Goal: Transaction & Acquisition: Purchase product/service

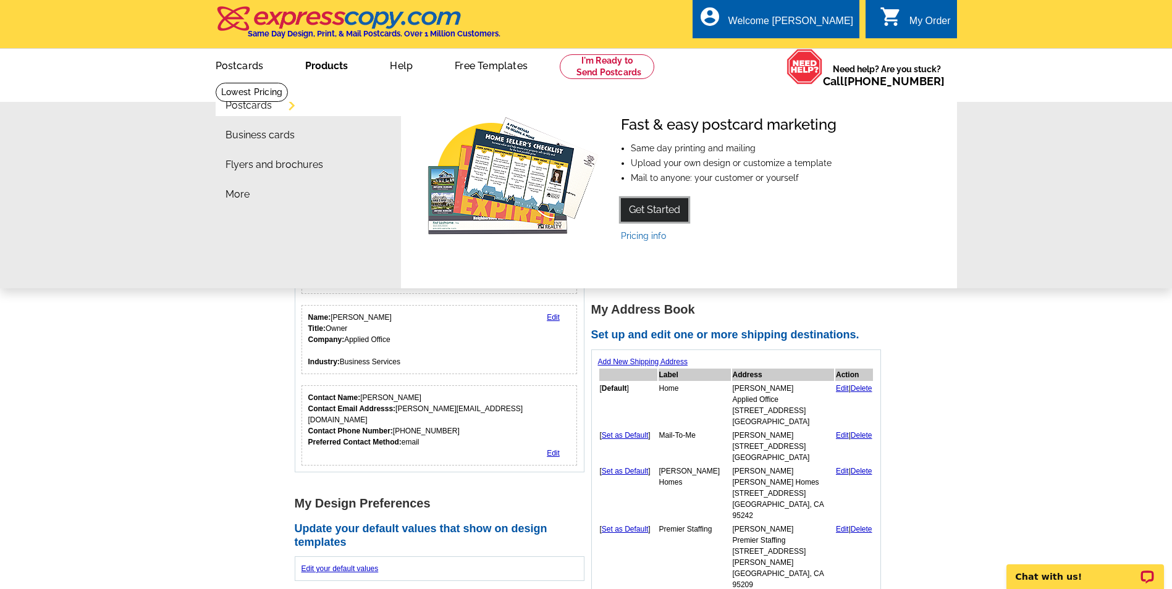
click at [663, 211] on link "Get Started" at bounding box center [654, 209] width 67 height 23
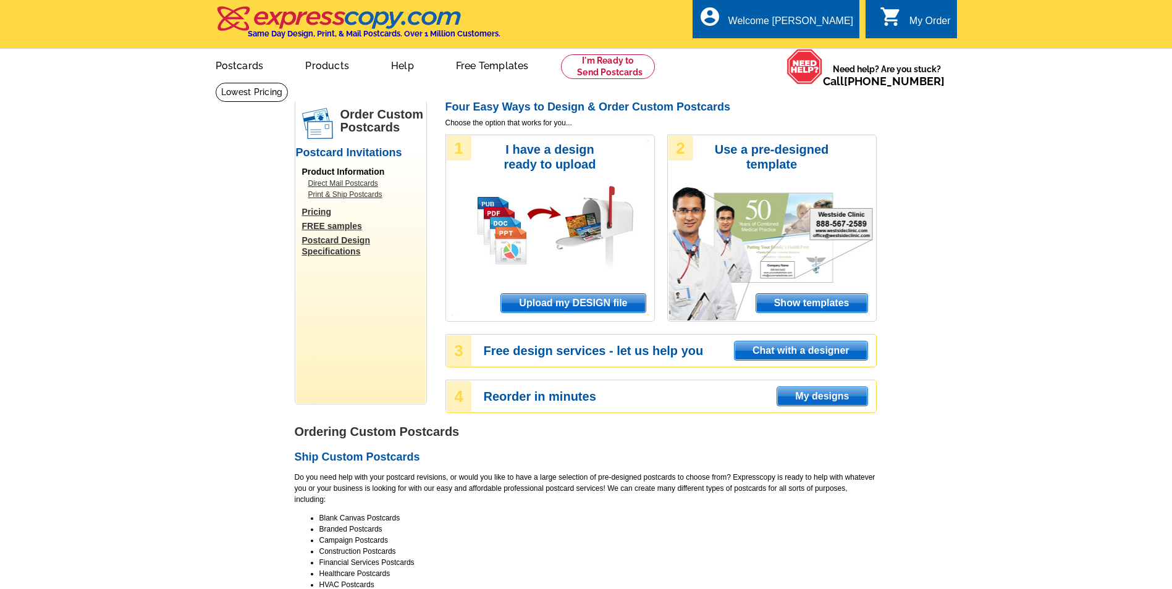
click at [587, 308] on span "Upload my DESIGN file" at bounding box center [573, 303] width 144 height 19
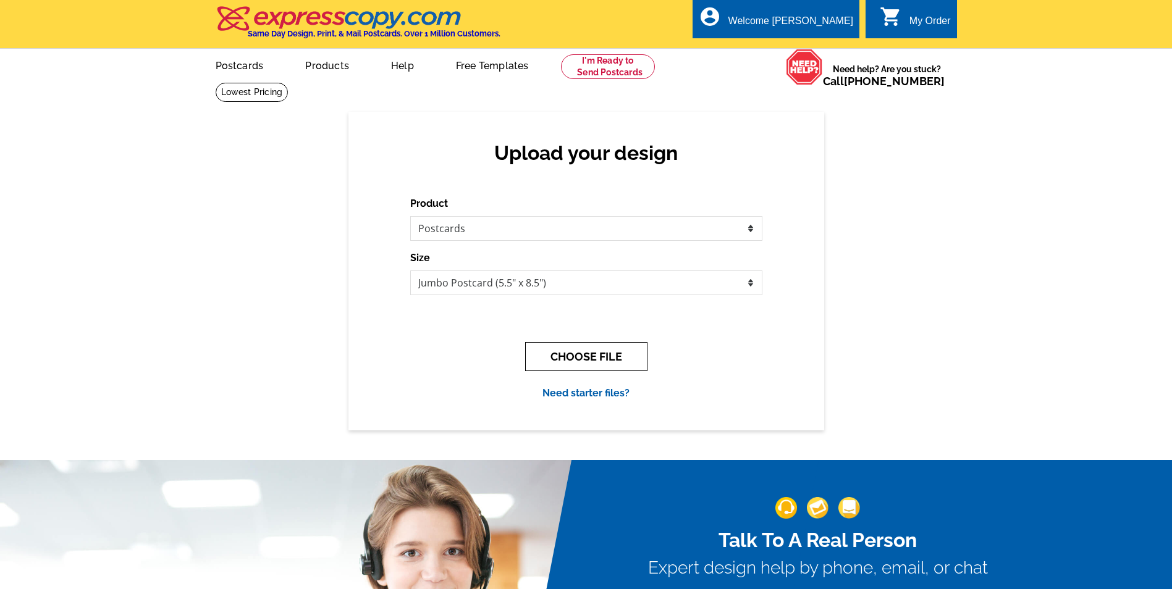
click at [581, 353] on button "CHOOSE FILE" at bounding box center [586, 356] width 122 height 29
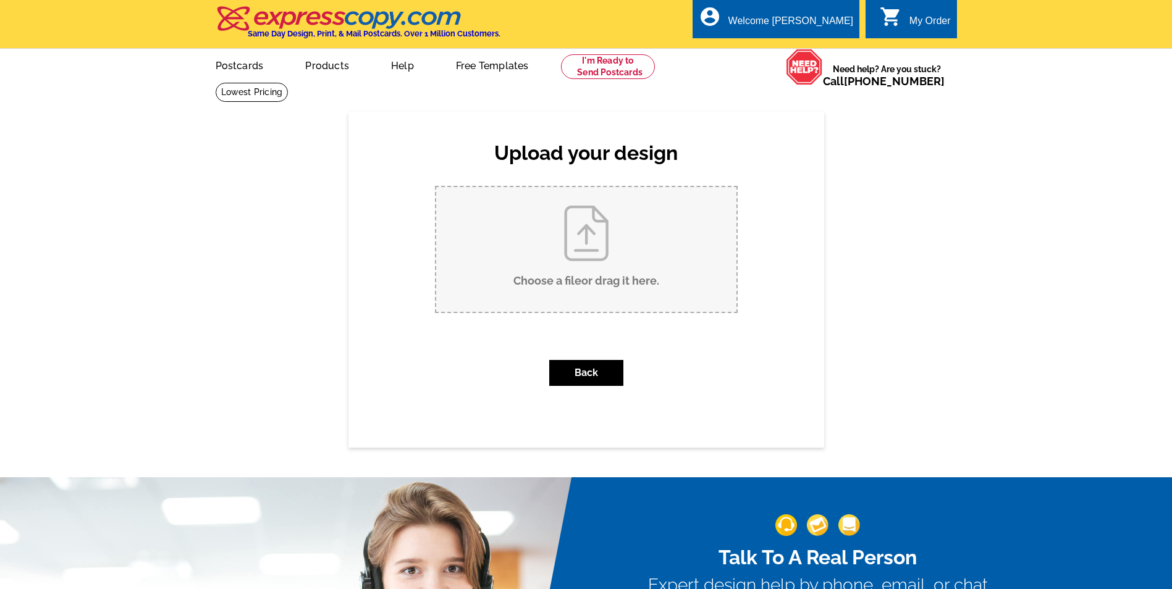
click at [579, 235] on input "Choose a file or drag it here ." at bounding box center [586, 249] width 300 height 125
type input "C:\fakepath\Postcard 2025-08.pdf"
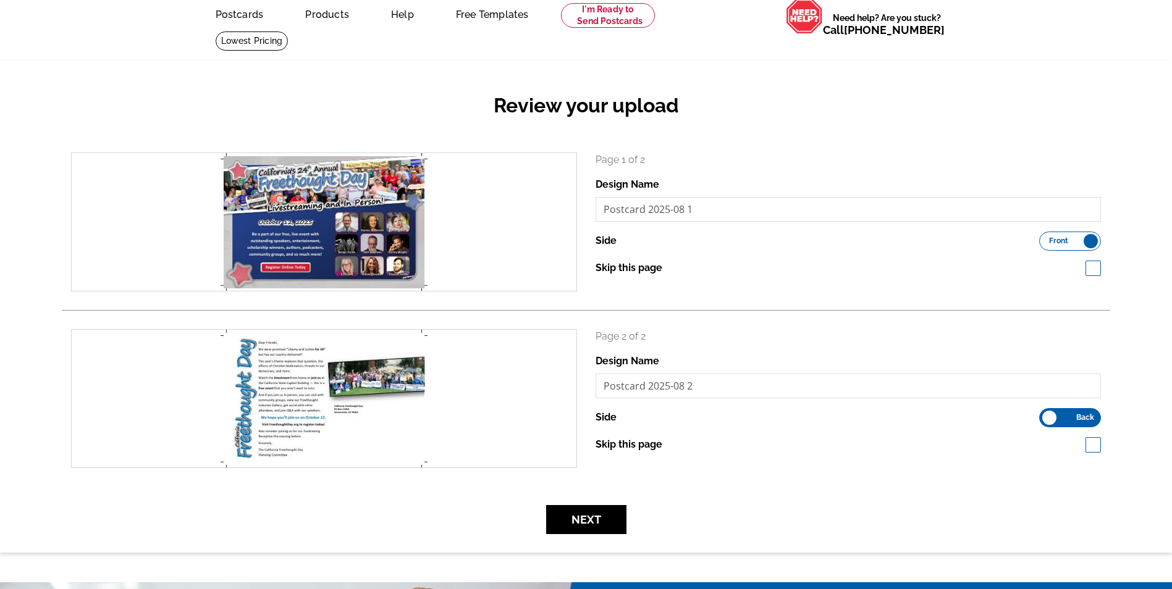
scroll to position [62, 0]
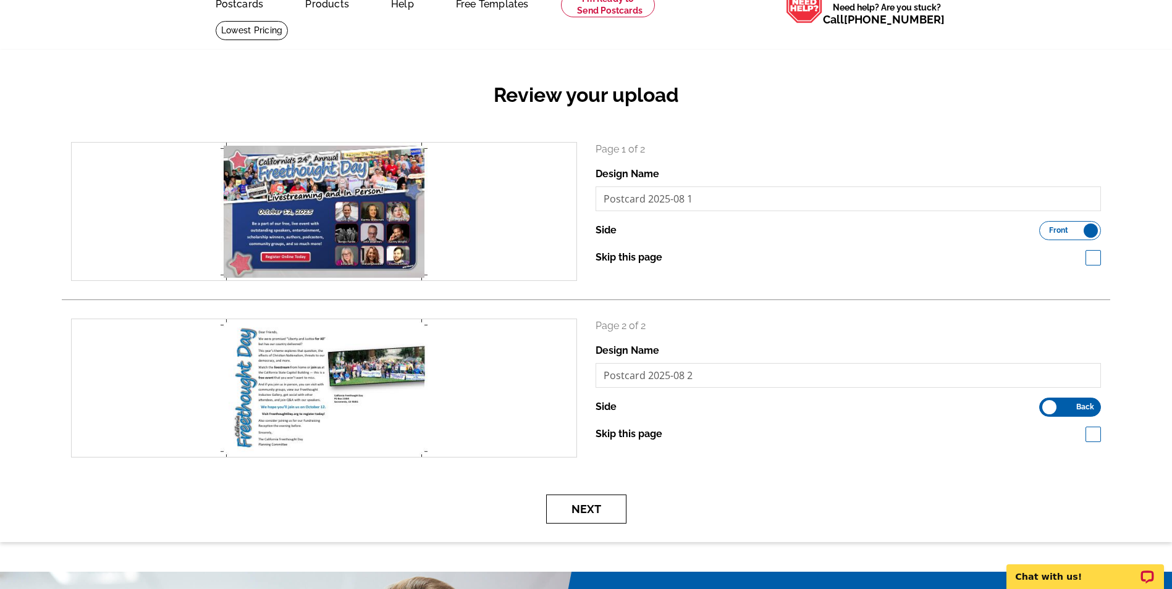
click at [586, 513] on button "Next" at bounding box center [586, 509] width 80 height 29
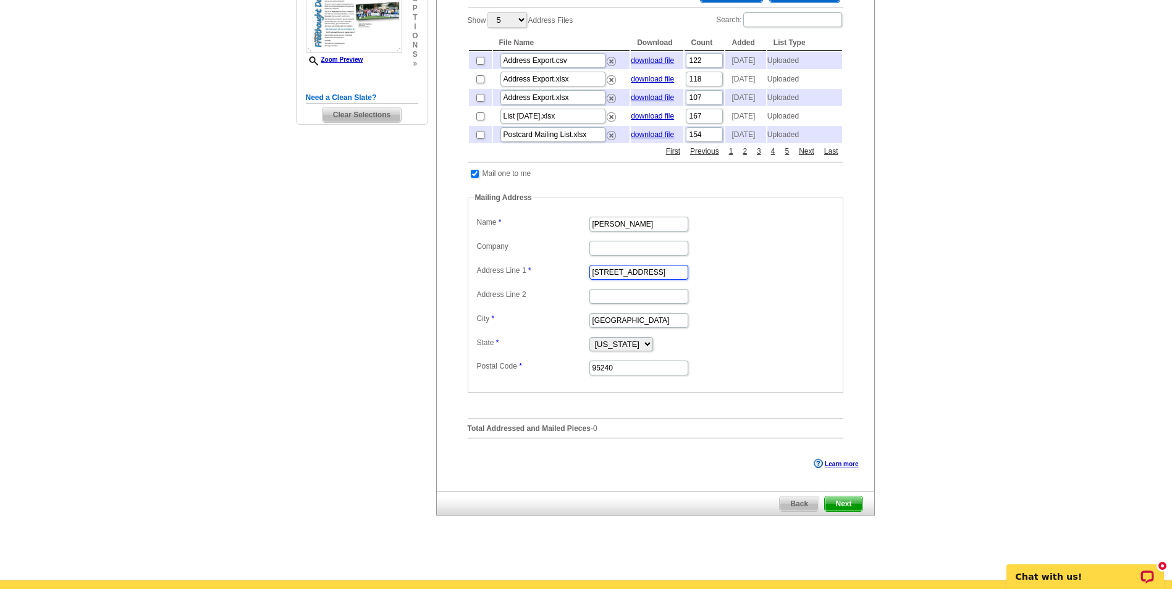
scroll to position [0, 4]
drag, startPoint x: 640, startPoint y: 301, endPoint x: 729, endPoint y: 297, distance: 88.4
click at [729, 281] on dd "2250 Scarborough Drive #30" at bounding box center [655, 271] width 363 height 19
click at [758, 281] on dd "2250 Scarborough Drive #30" at bounding box center [655, 271] width 363 height 19
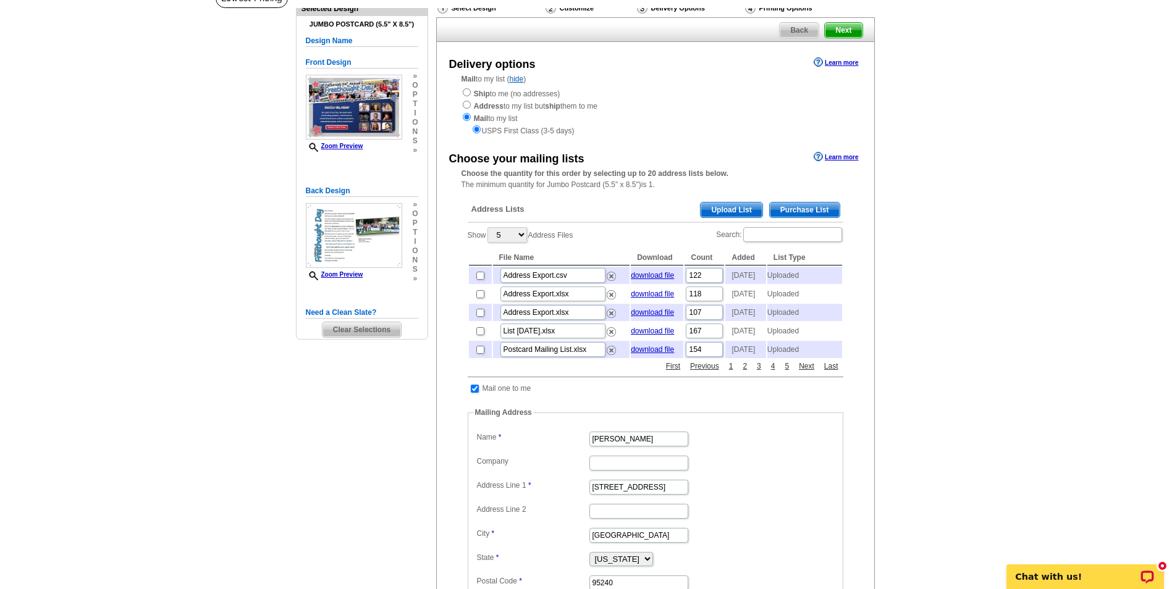
scroll to position [0, 0]
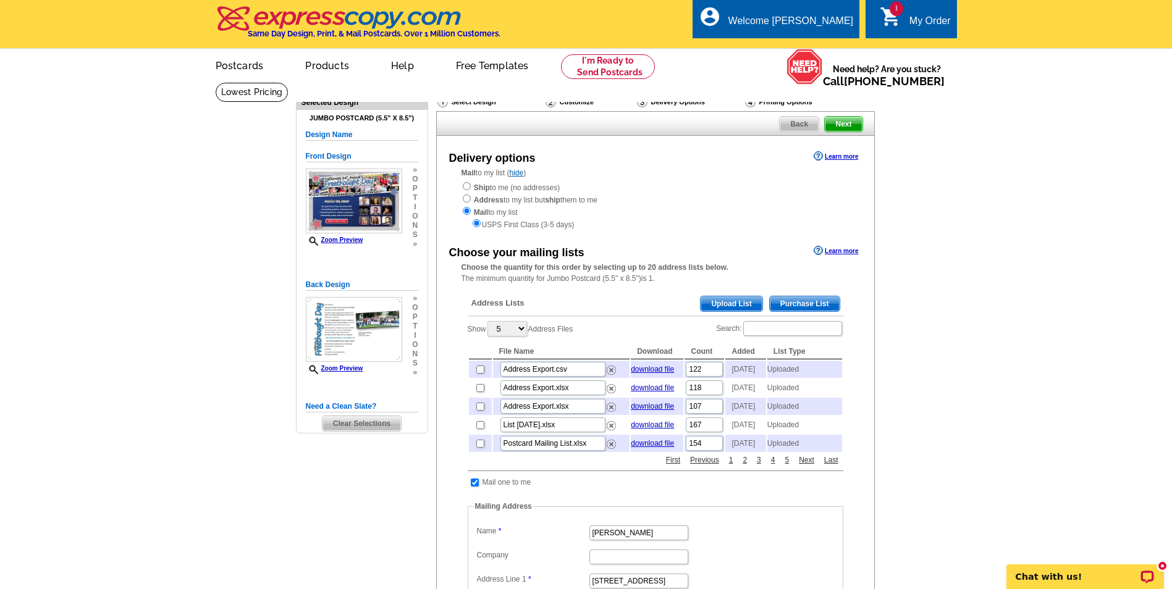
click at [724, 303] on span "Upload List" at bounding box center [730, 303] width 61 height 15
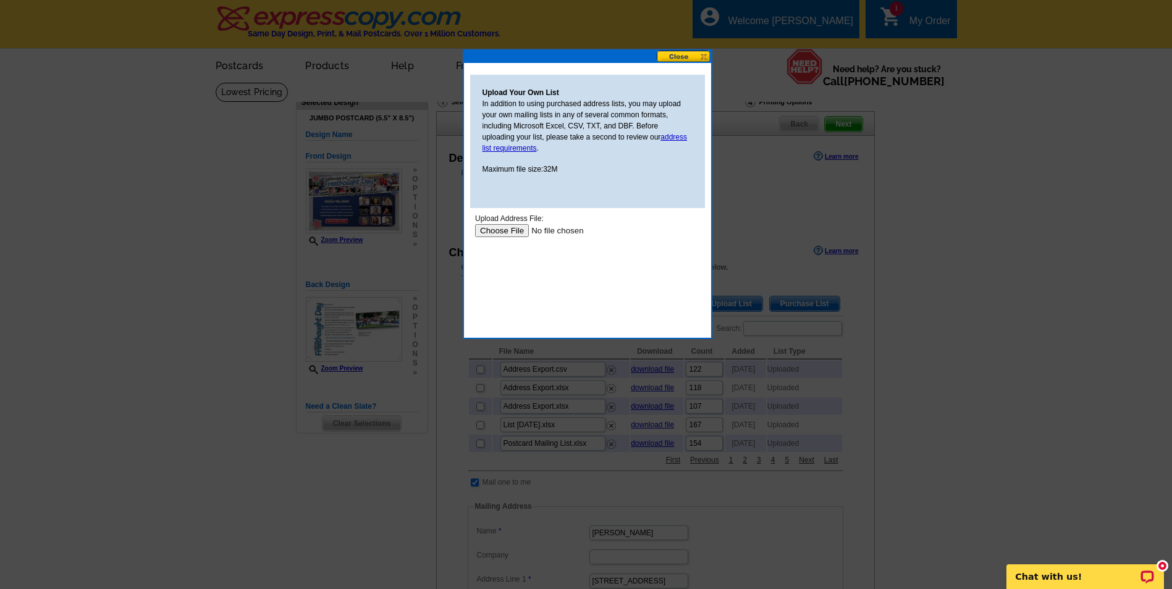
click at [518, 228] on input "file" at bounding box center [552, 230] width 156 height 13
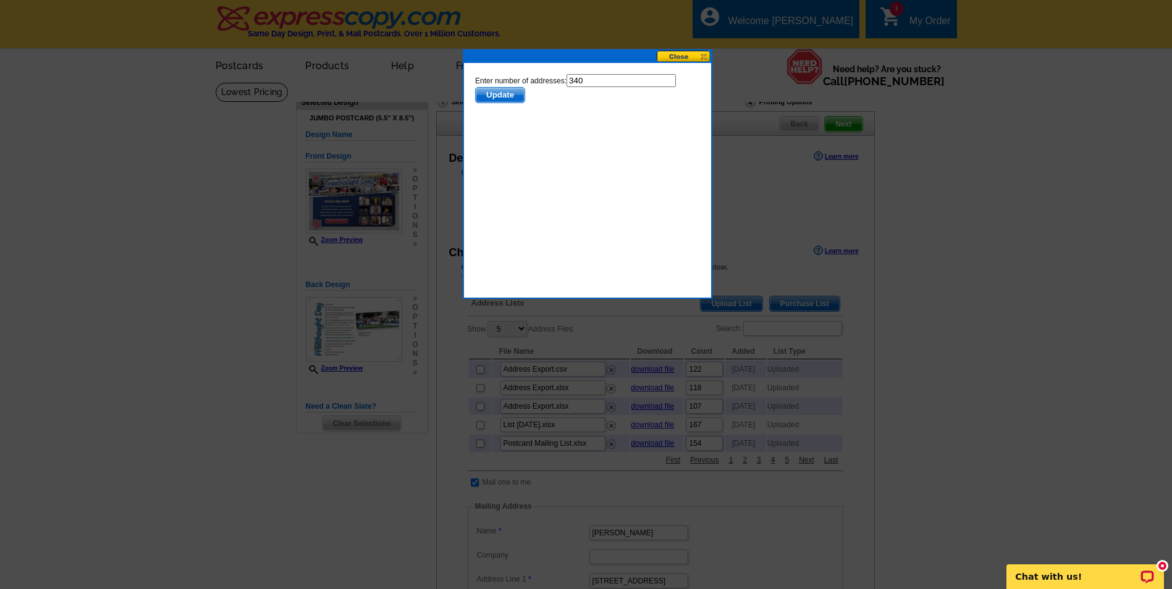
click at [500, 94] on span "Update" at bounding box center [499, 95] width 49 height 15
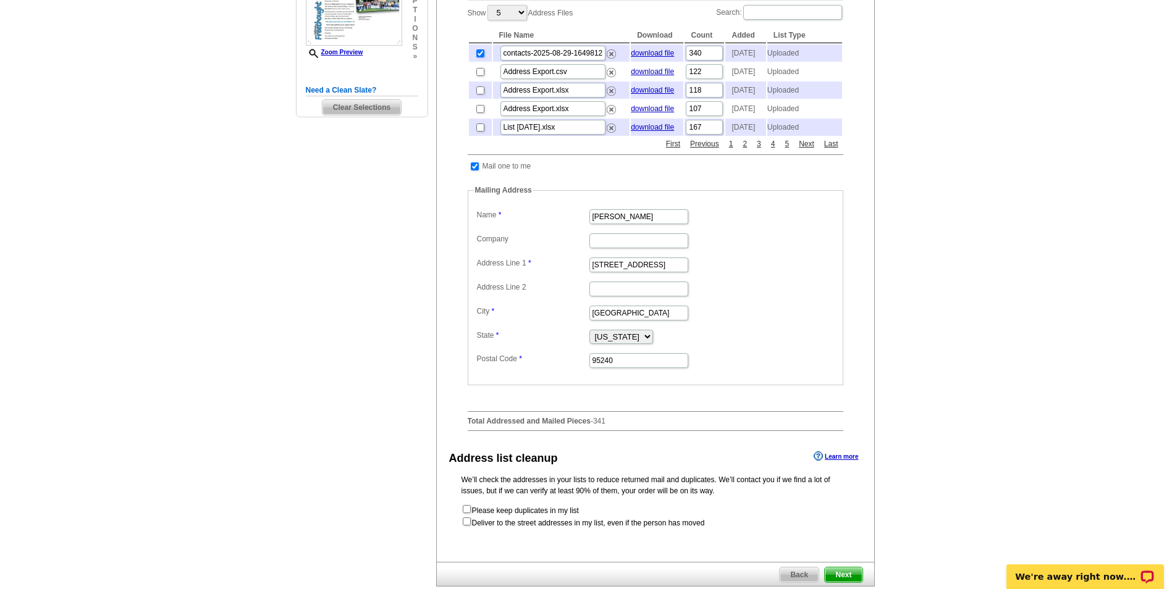
scroll to position [371, 0]
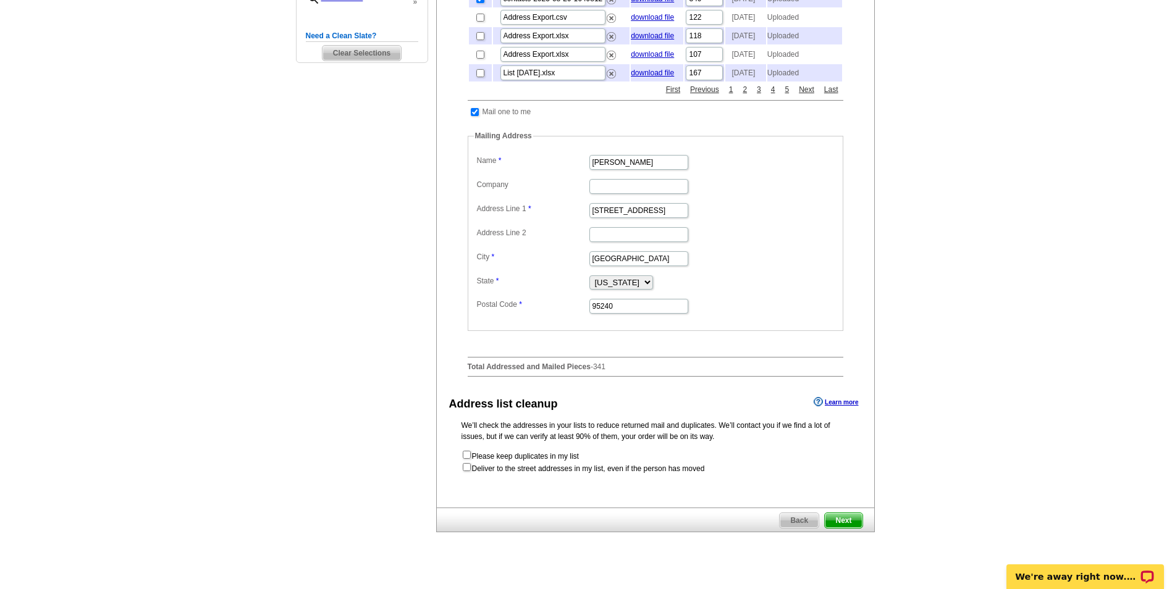
click at [847, 528] on span "Next" at bounding box center [843, 520] width 37 height 15
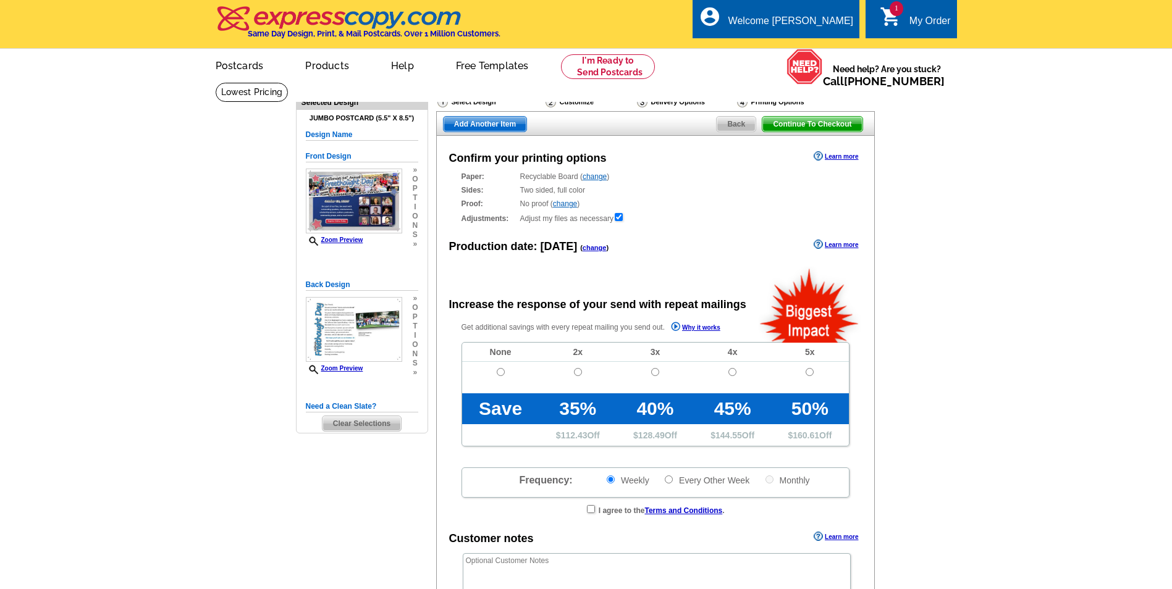
radio input "false"
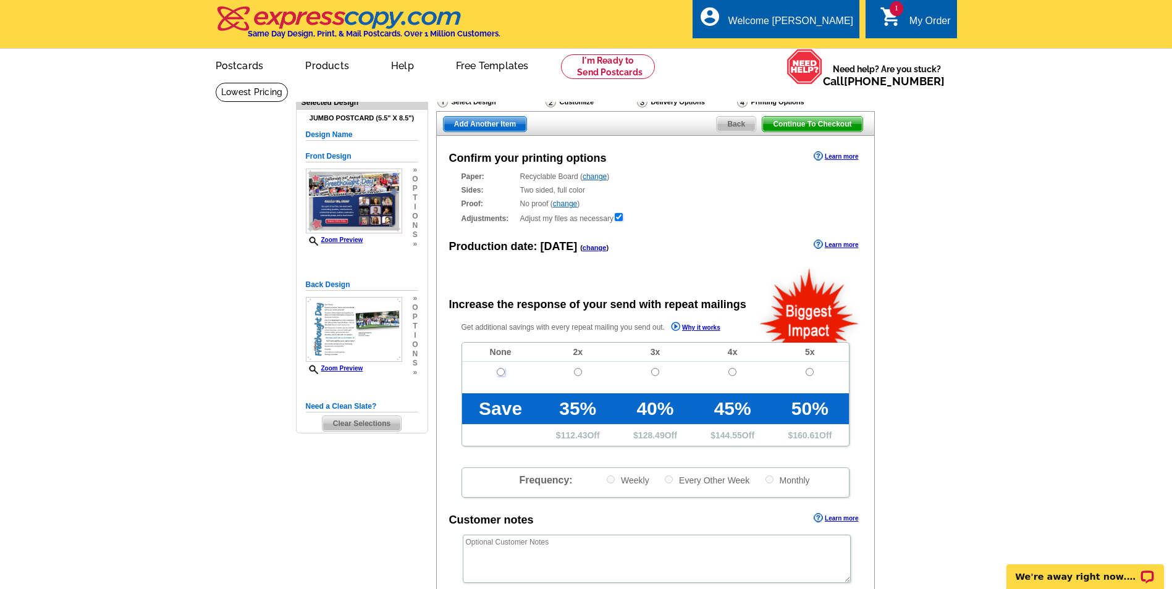
click at [500, 374] on input "radio" at bounding box center [501, 372] width 8 height 8
radio input "true"
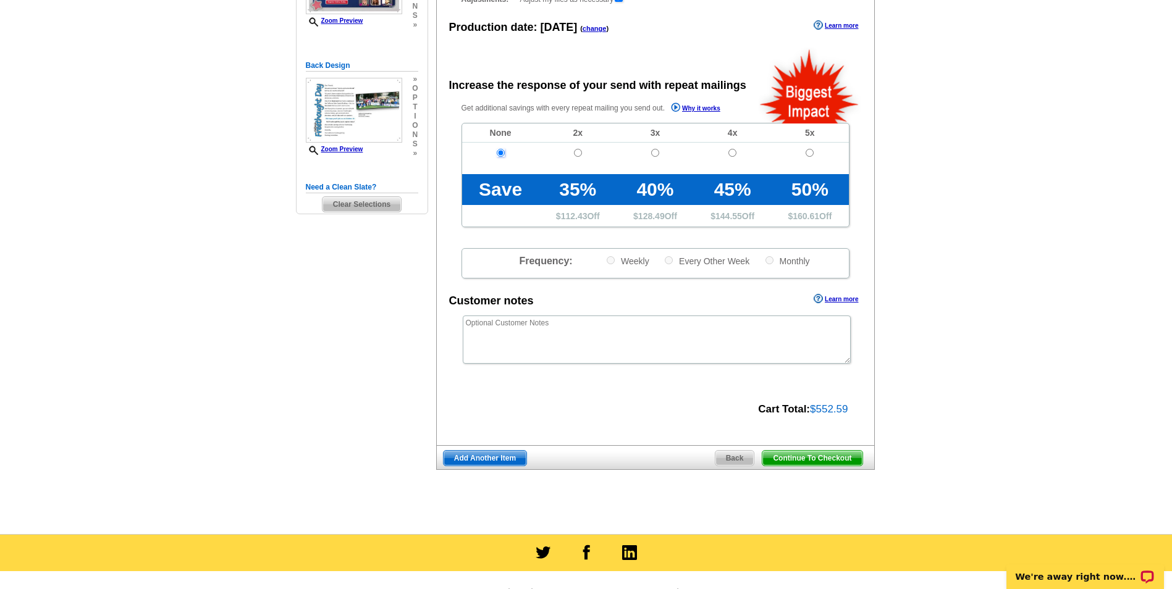
scroll to position [247, 0]
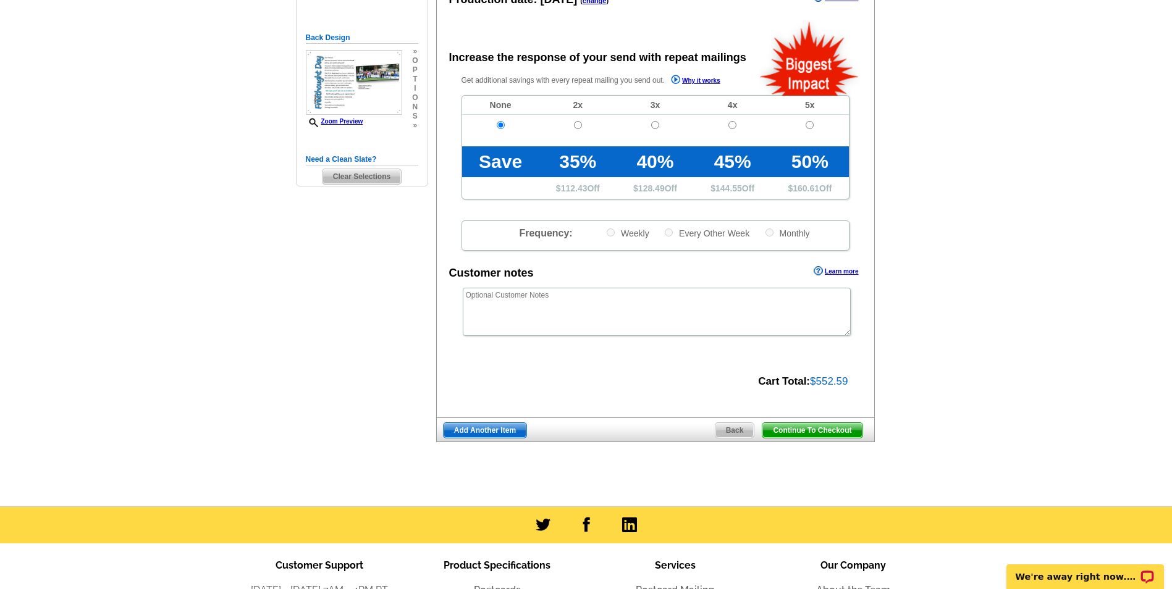
click at [794, 432] on span "Continue To Checkout" at bounding box center [811, 430] width 99 height 15
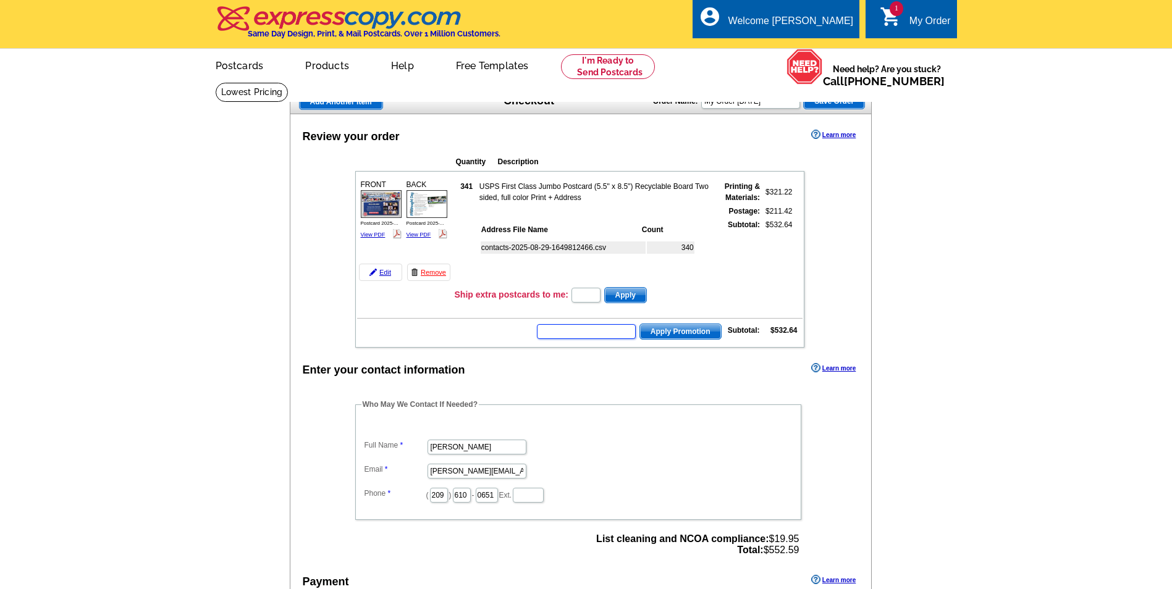
click at [588, 329] on input "text" at bounding box center [586, 331] width 99 height 15
type input "SMS50f"
click at [666, 332] on span "Apply Promotion" at bounding box center [680, 331] width 81 height 15
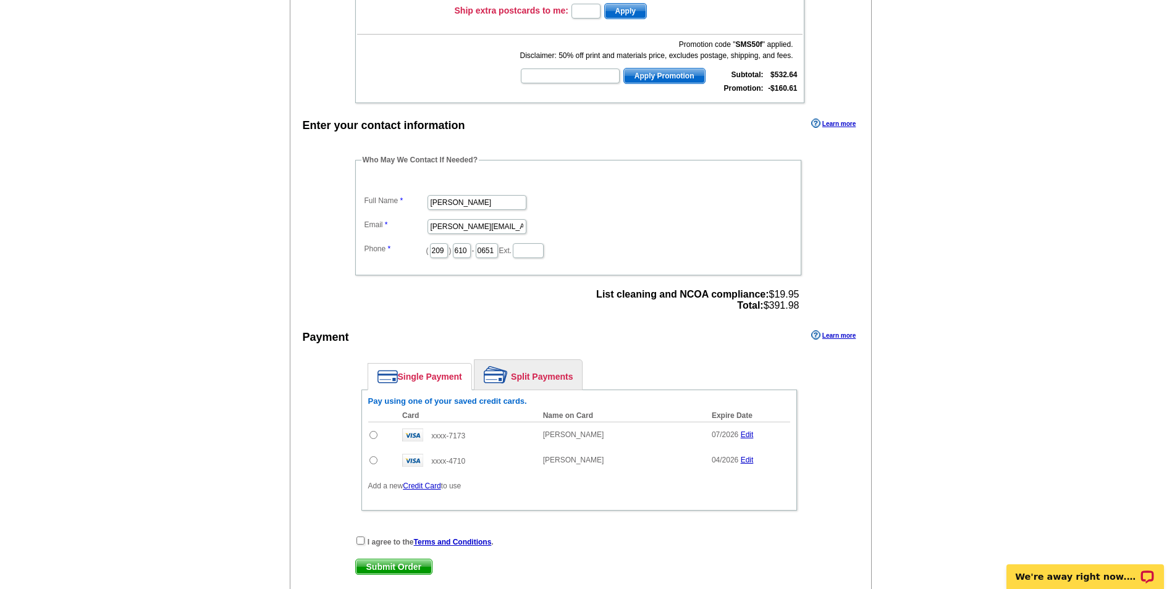
scroll to position [371, 0]
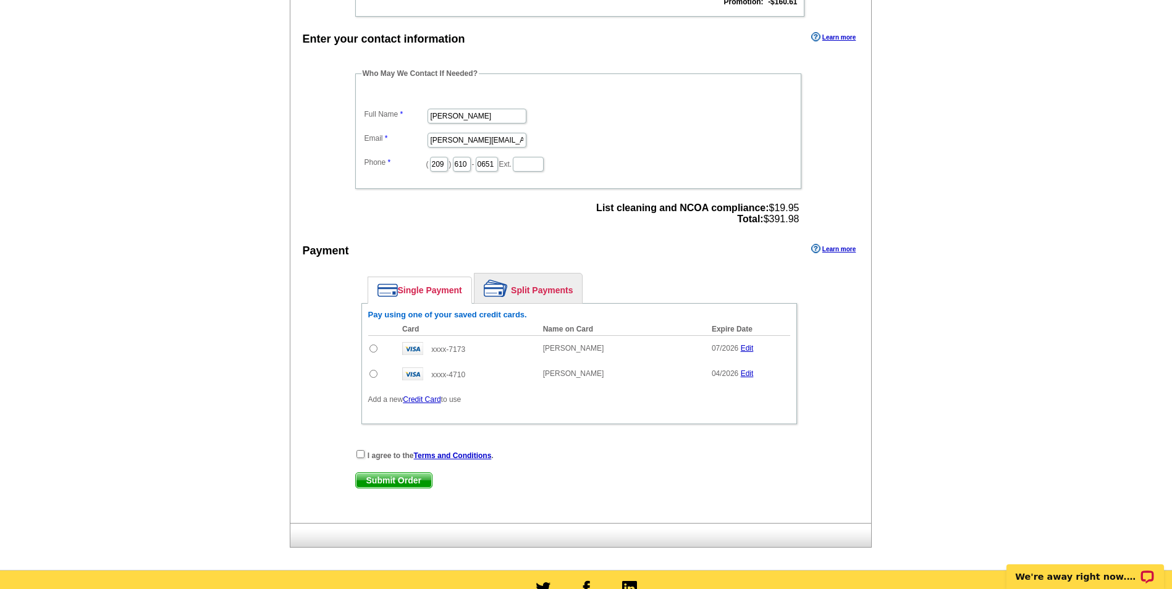
click at [429, 401] on link "Credit Card" at bounding box center [422, 399] width 38 height 9
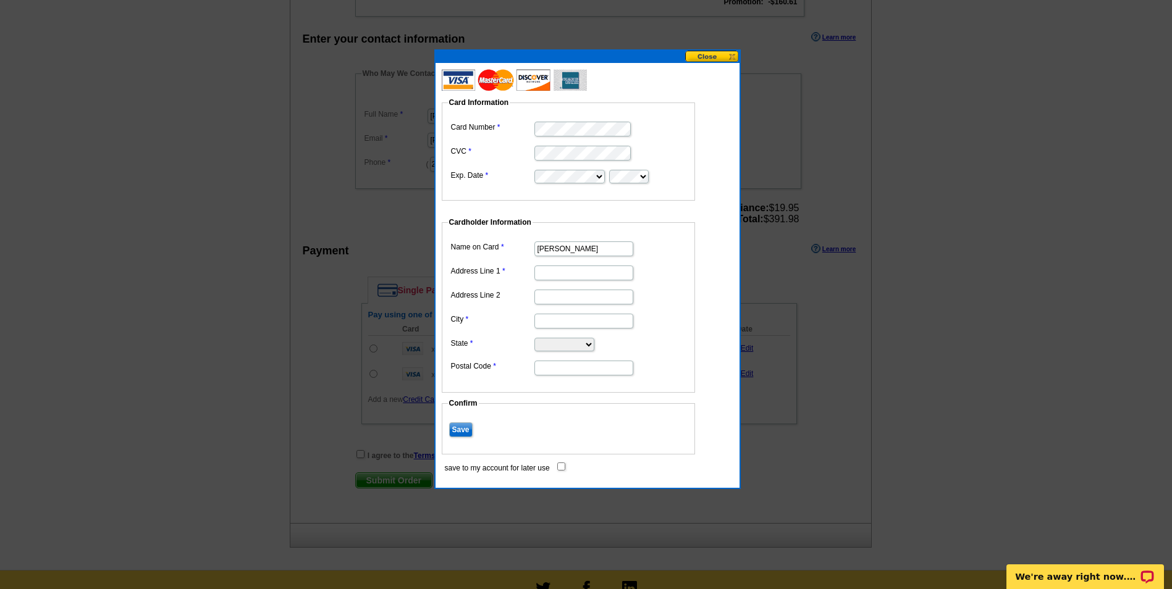
type input "[PERSON_NAME]"
paste input "PO Box 15464"
type input "PO Box 15464"
type input "Sacramento"
select select "CA"
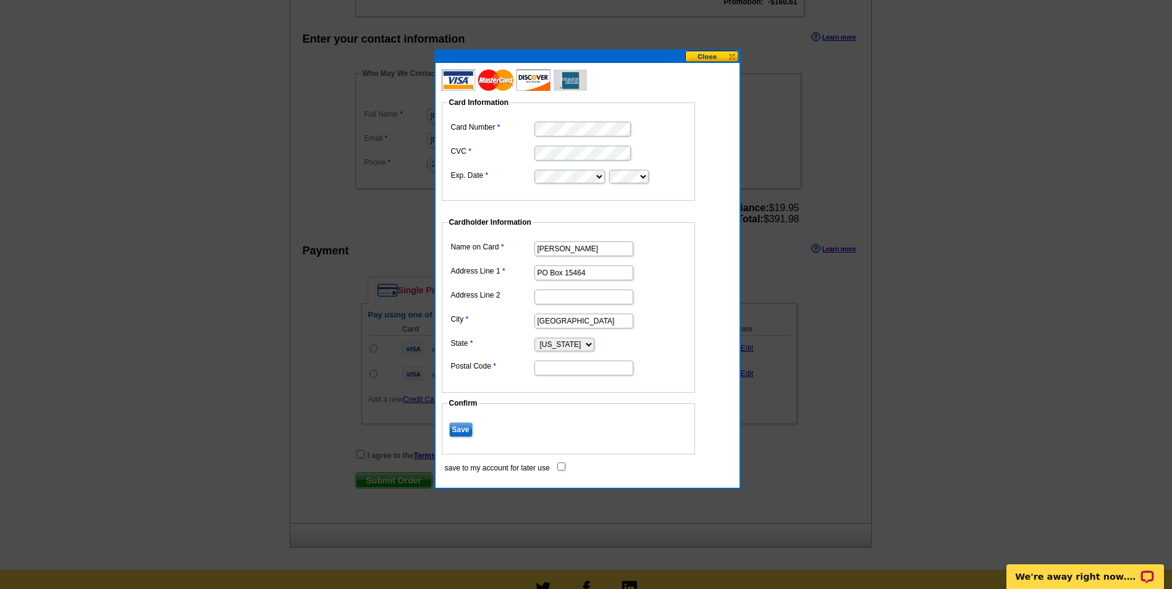
paste input "95851"
type input "95851"
click at [564, 474] on div "Card Information Card Number CVC Exp. Date Cardholder Information Name on Card …" at bounding box center [587, 275] width 304 height 425
click at [560, 468] on input "save to my account for later use" at bounding box center [561, 467] width 8 height 8
checkbox input "true"
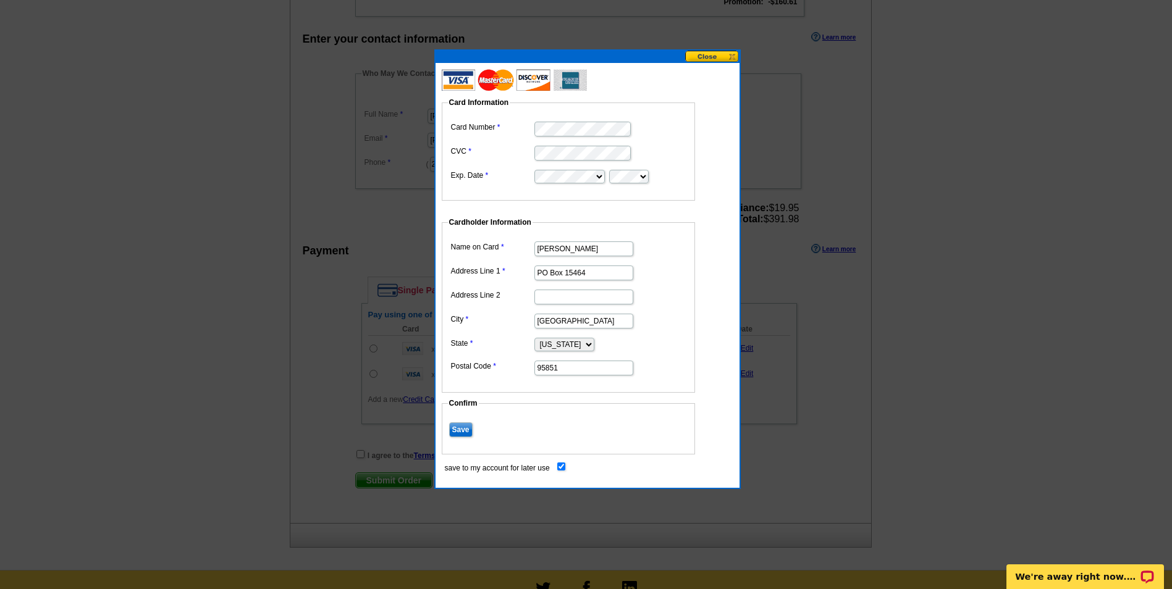
click at [468, 432] on input "Save" at bounding box center [460, 429] width 23 height 15
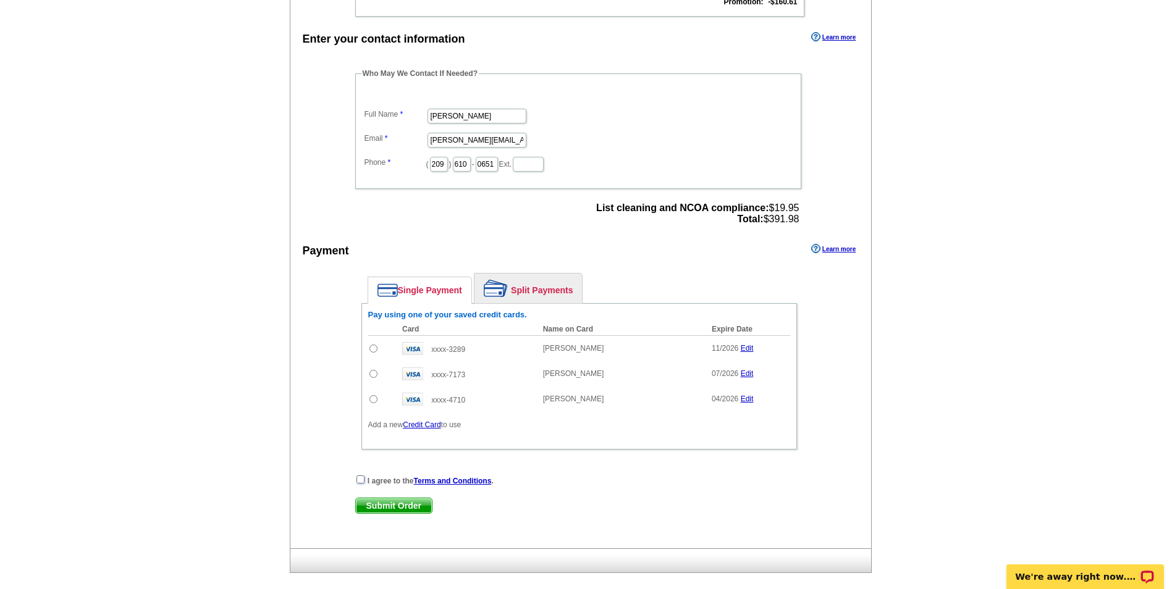
click at [361, 481] on input "checkbox" at bounding box center [360, 480] width 8 height 8
checkbox input "true"
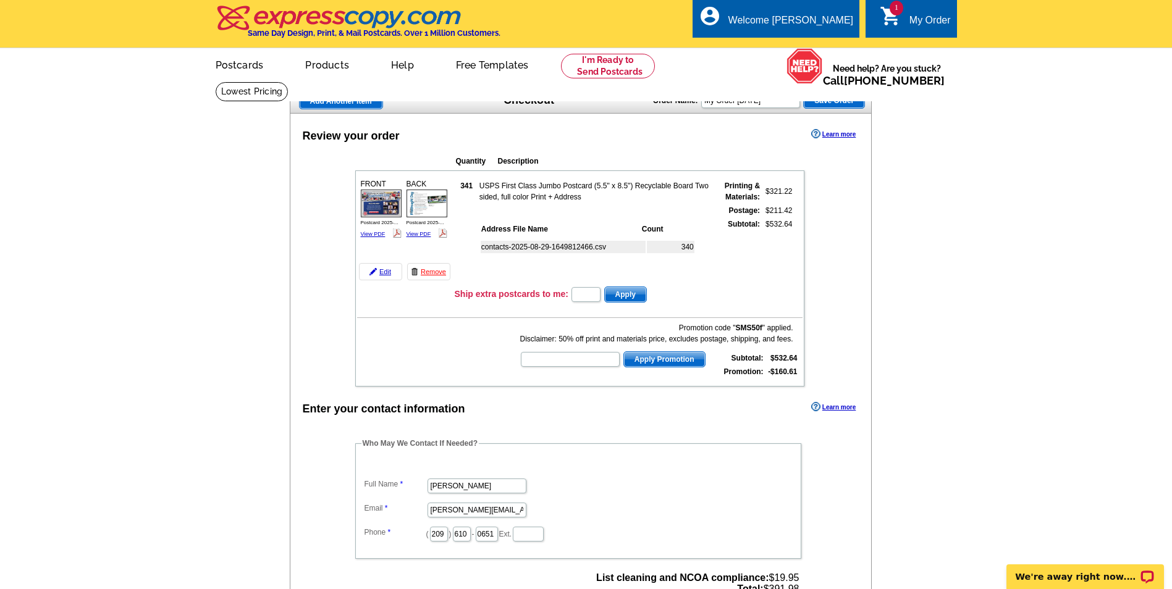
scroll to position [0, 0]
click at [384, 274] on link "Edit" at bounding box center [380, 272] width 43 height 17
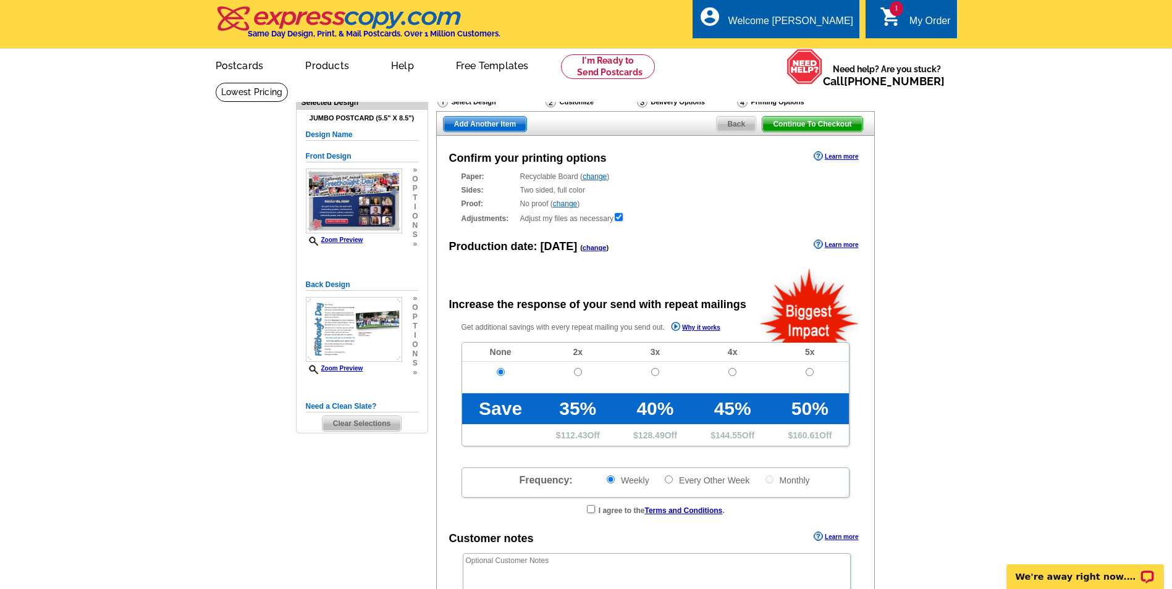
radio input "false"
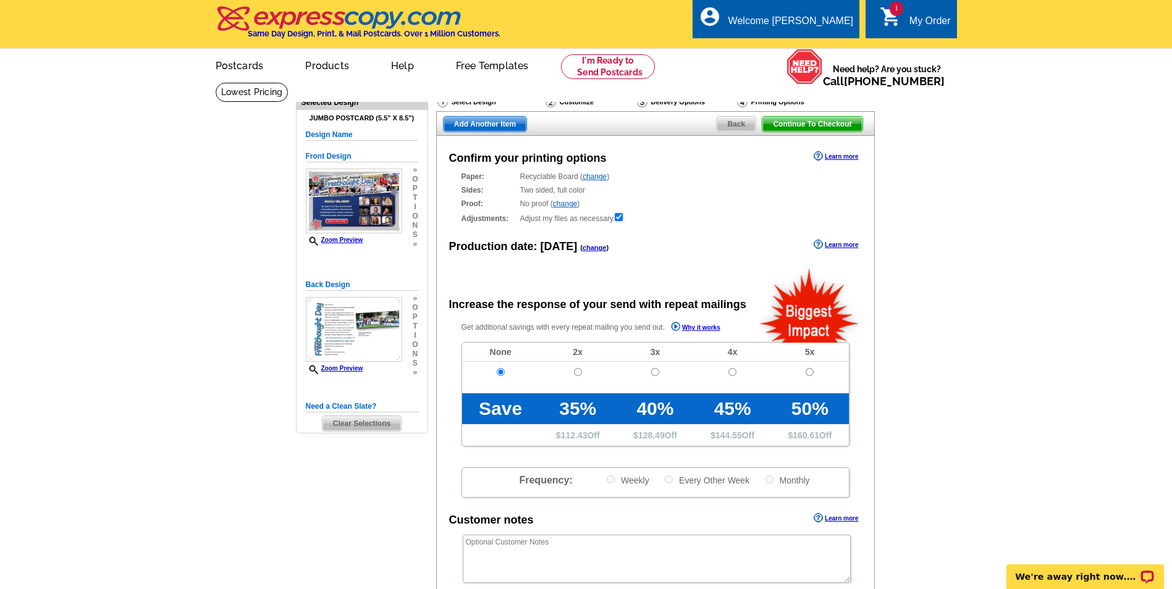
click at [564, 203] on link "change" at bounding box center [565, 203] width 24 height 9
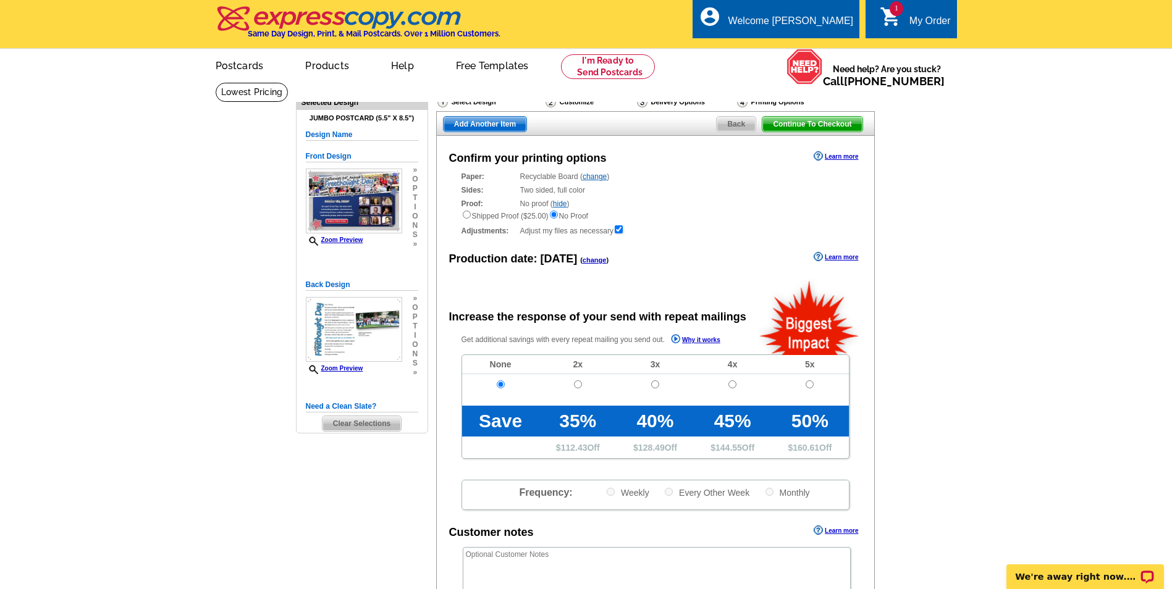
click at [564, 204] on link "hide" at bounding box center [560, 203] width 14 height 9
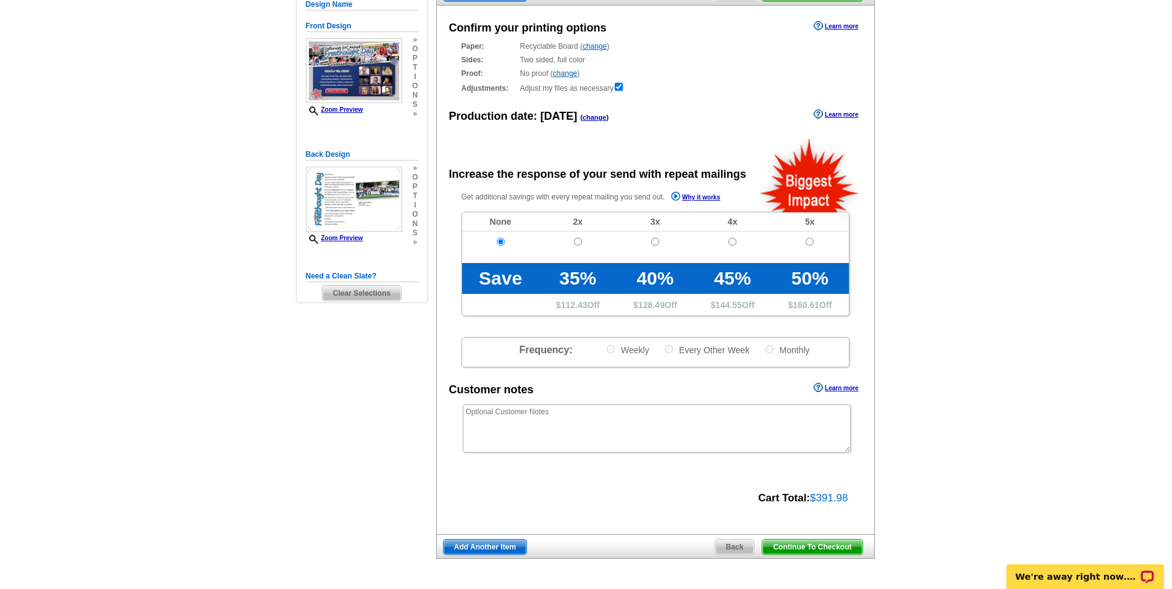
scroll to position [371, 0]
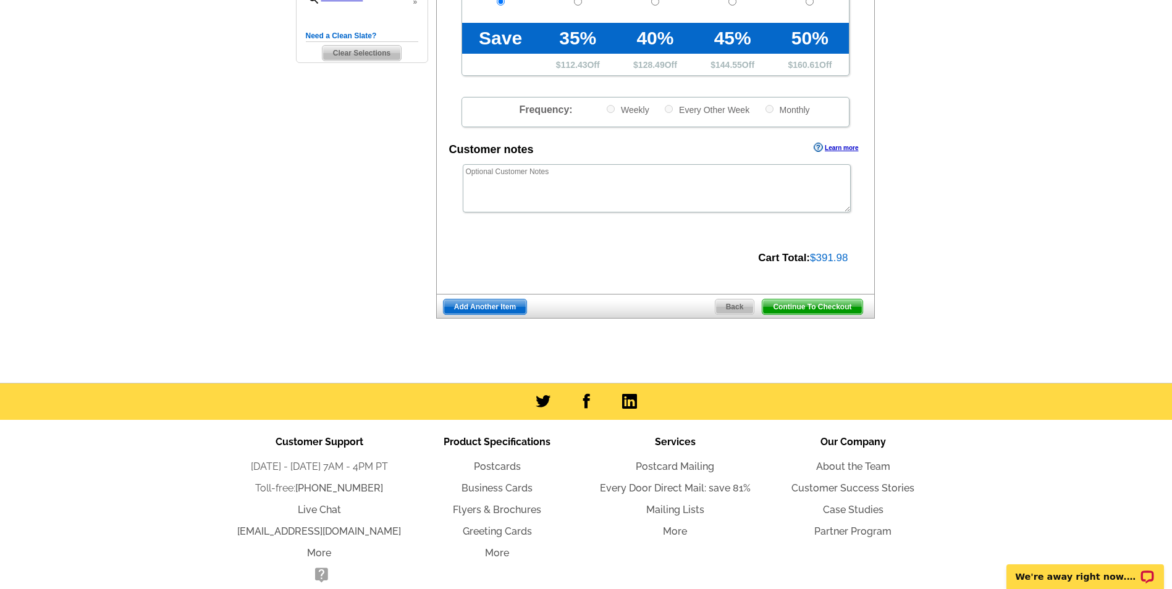
click at [800, 313] on span "Continue To Checkout" at bounding box center [811, 307] width 99 height 15
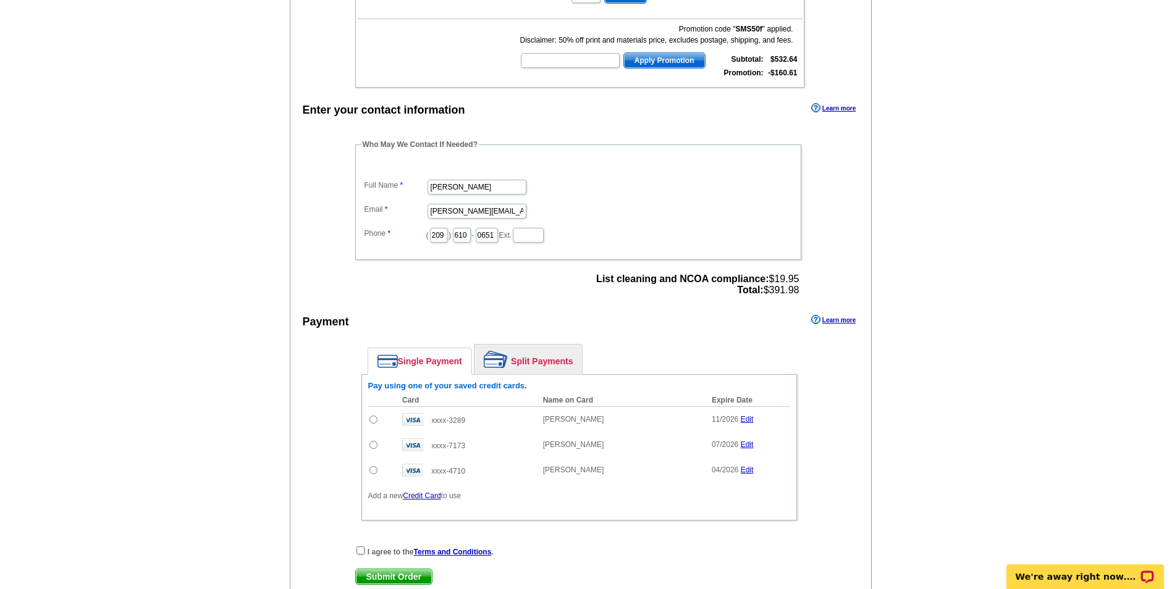
scroll to position [371, 0]
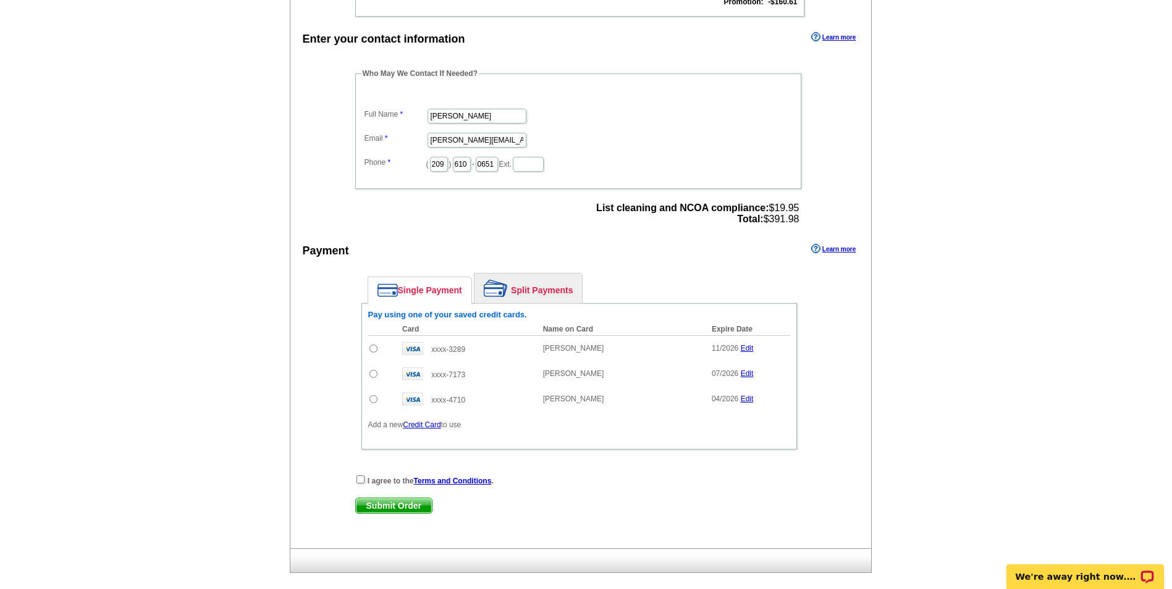
click at [373, 349] on input "radio" at bounding box center [373, 349] width 8 height 8
radio input "true"
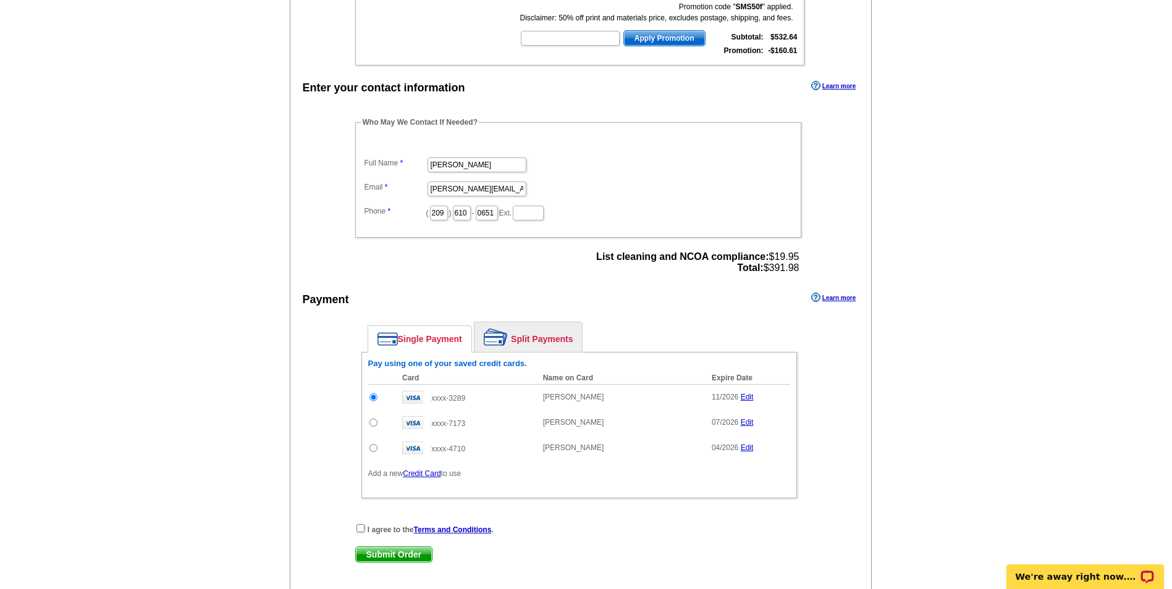
scroll to position [0, 0]
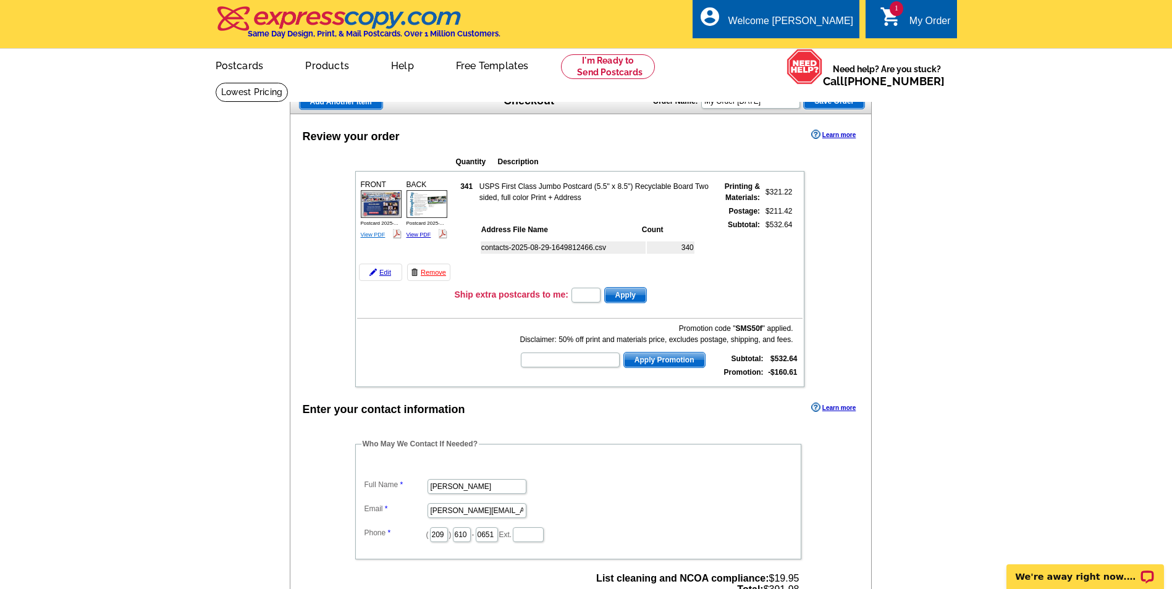
click at [374, 234] on link "View PDF" at bounding box center [373, 235] width 25 height 6
click at [420, 231] on div "BACK Postcard 2025-... View PDF" at bounding box center [427, 209] width 44 height 65
click at [420, 234] on link "View PDF" at bounding box center [418, 235] width 25 height 6
click at [383, 274] on link "Edit" at bounding box center [380, 272] width 43 height 17
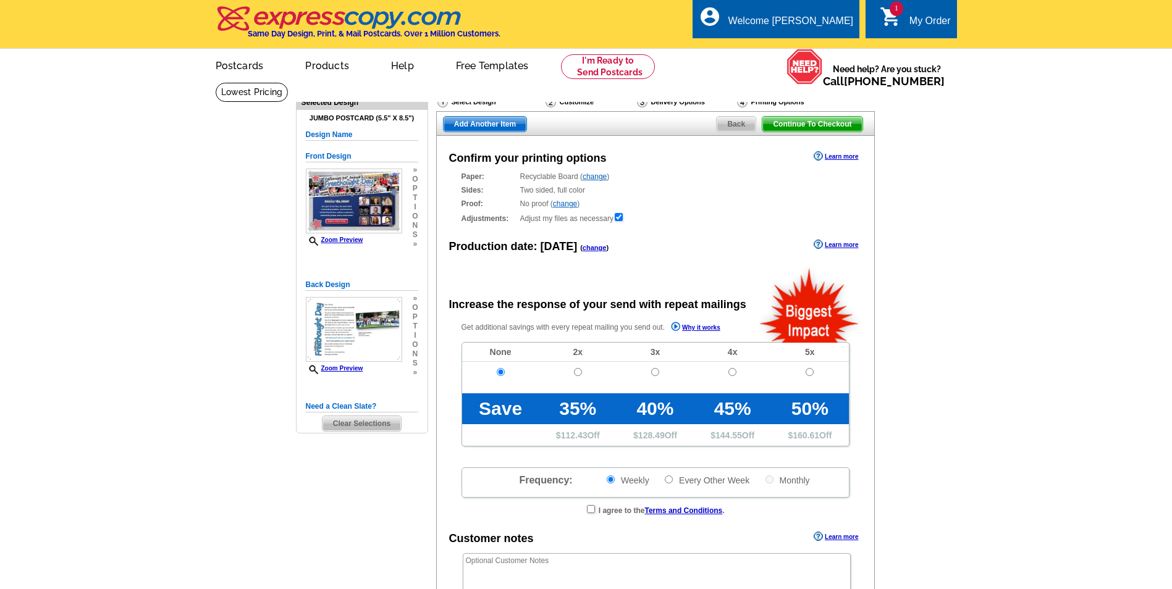
radio input "false"
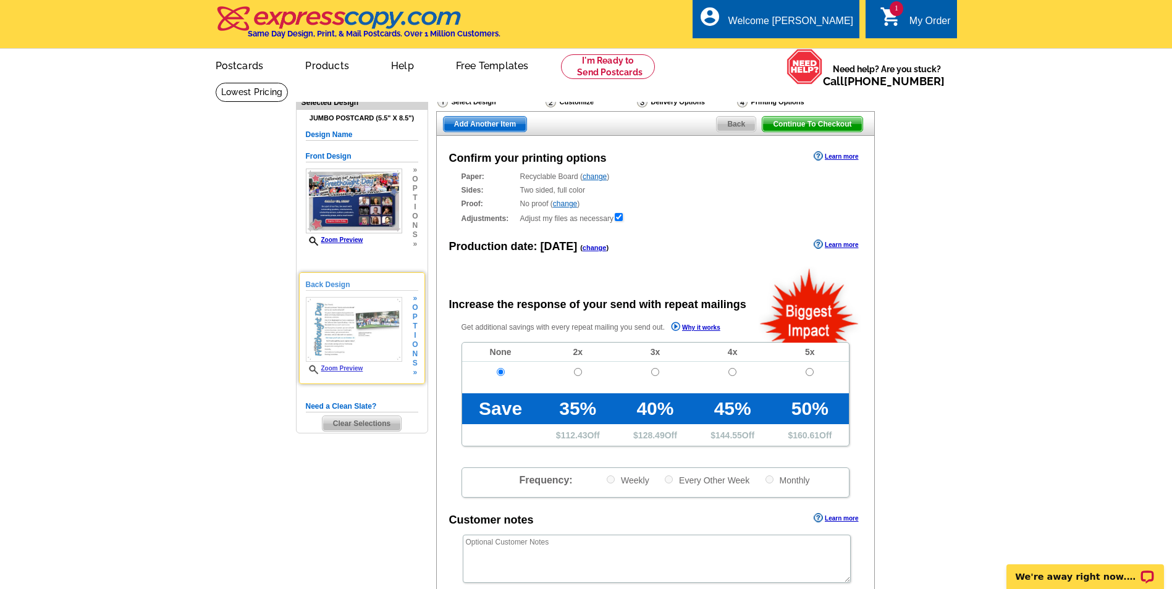
click at [416, 376] on span "»" at bounding box center [415, 372] width 6 height 9
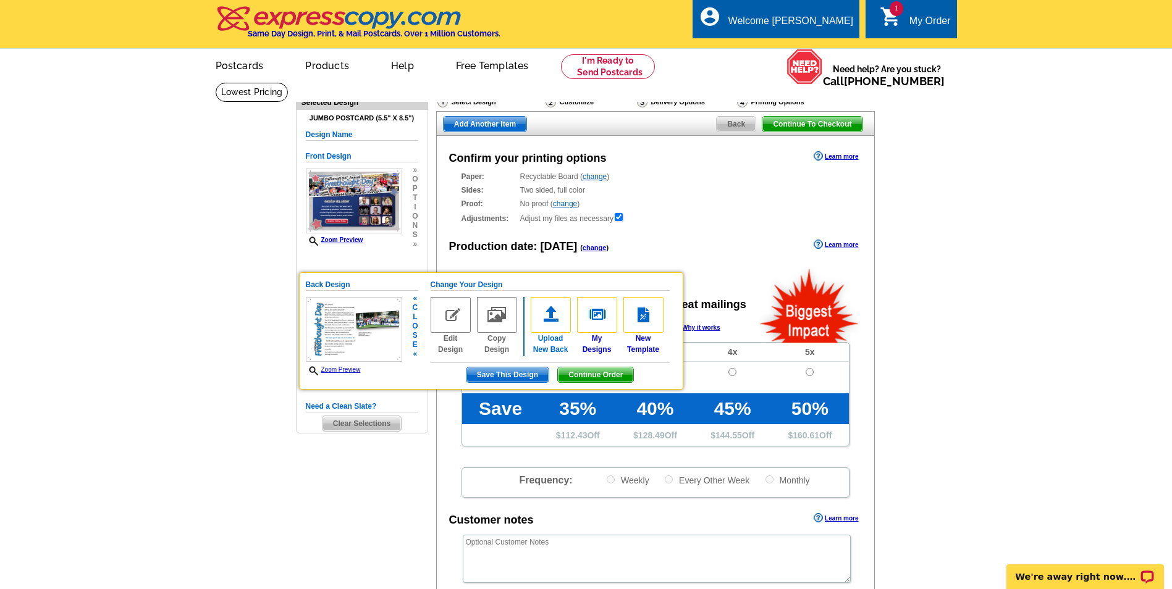
click at [550, 317] on img at bounding box center [551, 315] width 40 height 36
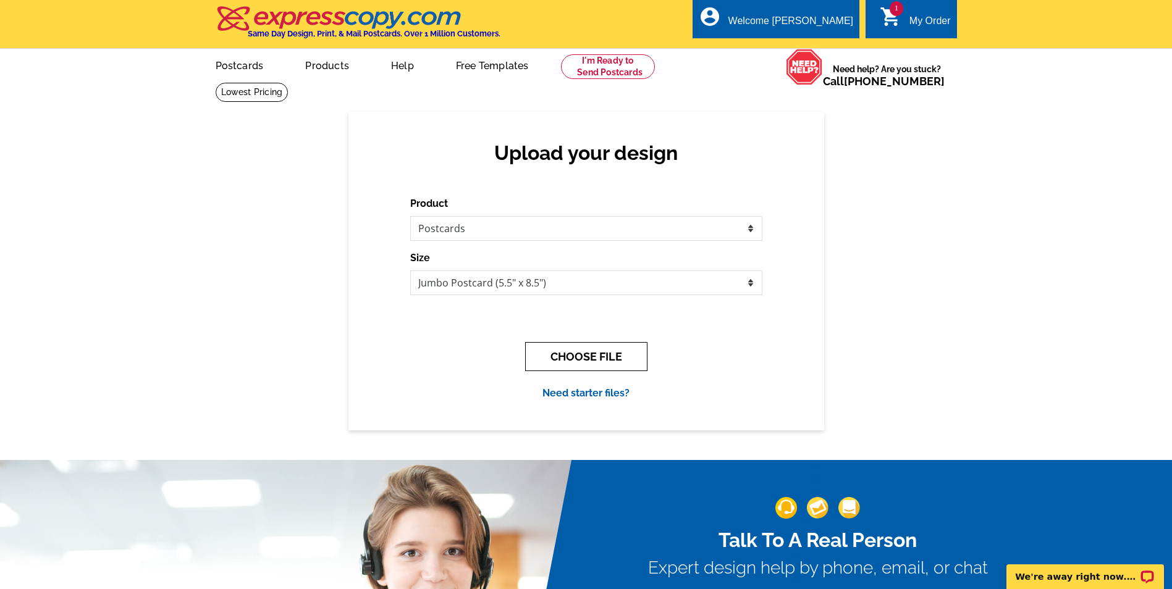
click at [580, 362] on button "CHOOSE FILE" at bounding box center [586, 356] width 122 height 29
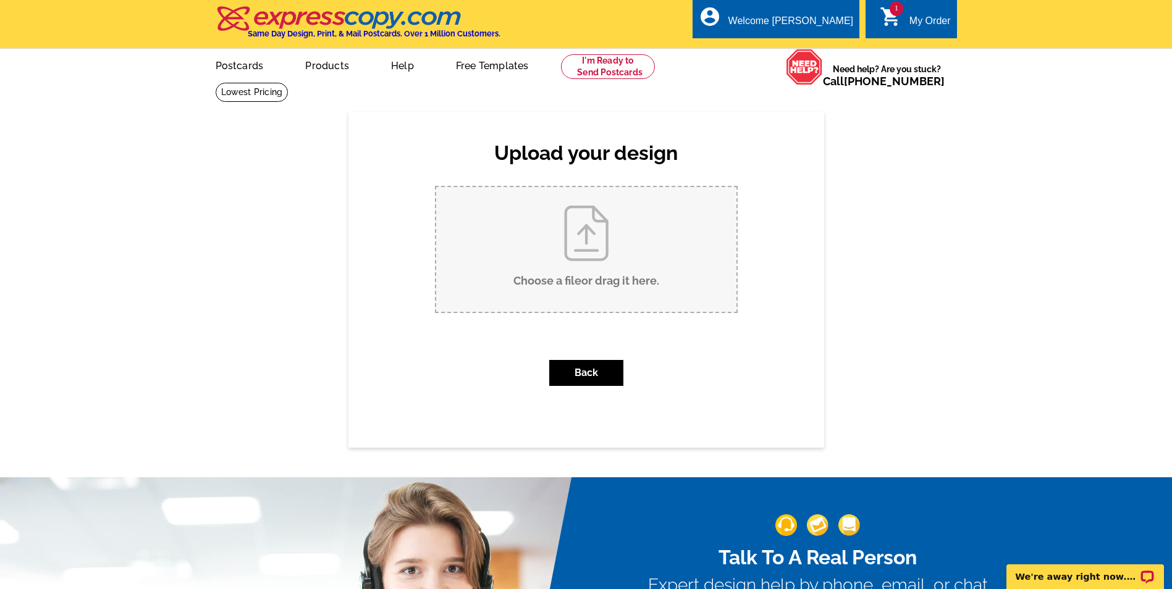
click at [575, 264] on input "Choose a file or drag it here ." at bounding box center [586, 249] width 300 height 125
type input "C:\fakepath\Postcard 2025-08.pdf"
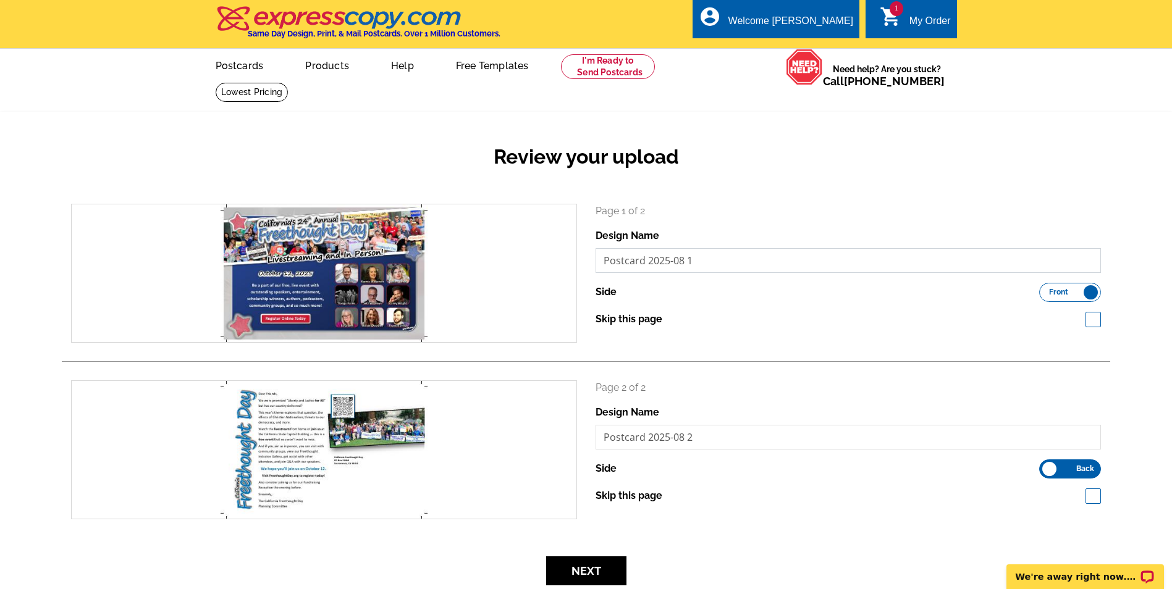
click at [721, 258] on input "Postcard 2025-08 1" at bounding box center [848, 260] width 506 height 25
type input "Postcard 2025-08 Front"
click at [721, 442] on input "Postcard 2025-08 2" at bounding box center [848, 437] width 506 height 25
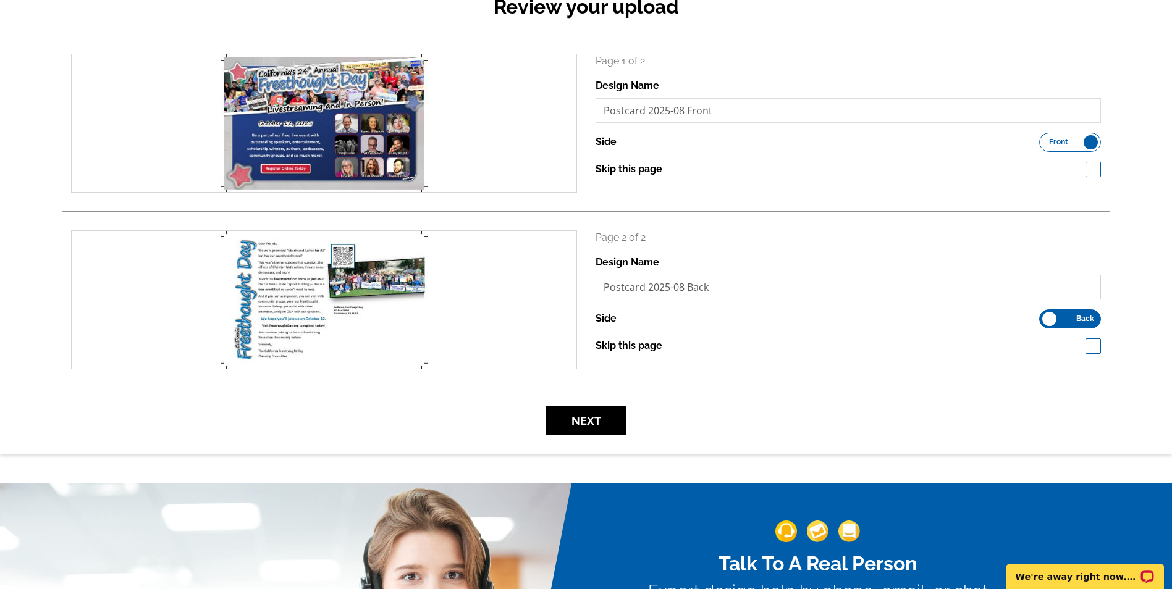
scroll to position [247, 0]
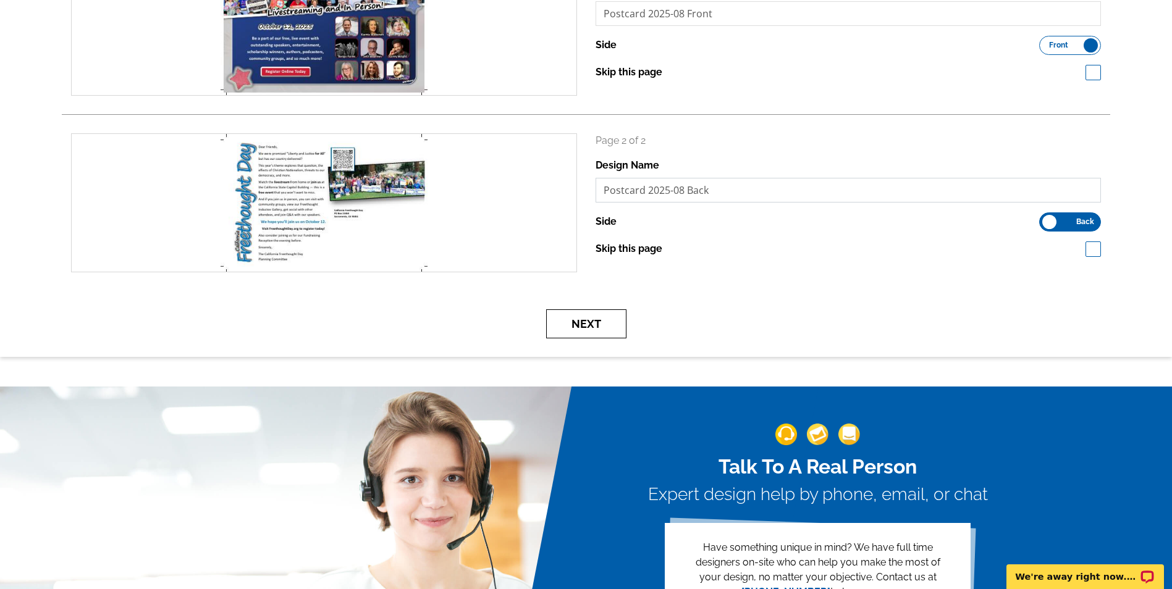
type input "Postcard 2025-08 Back"
click at [588, 325] on button "Next" at bounding box center [586, 323] width 80 height 29
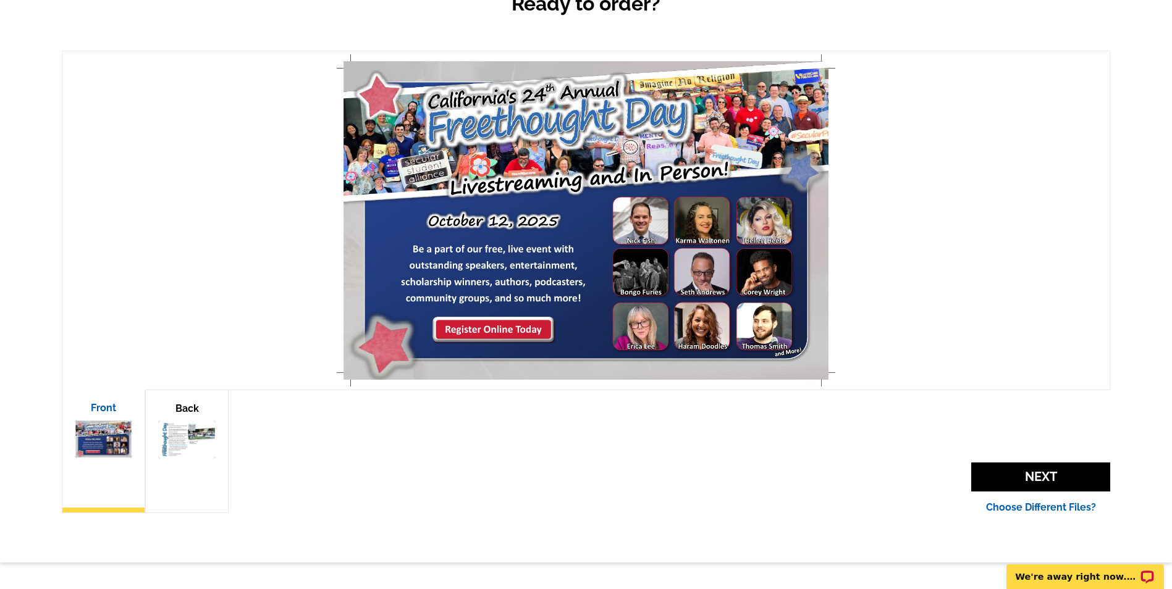
scroll to position [185, 0]
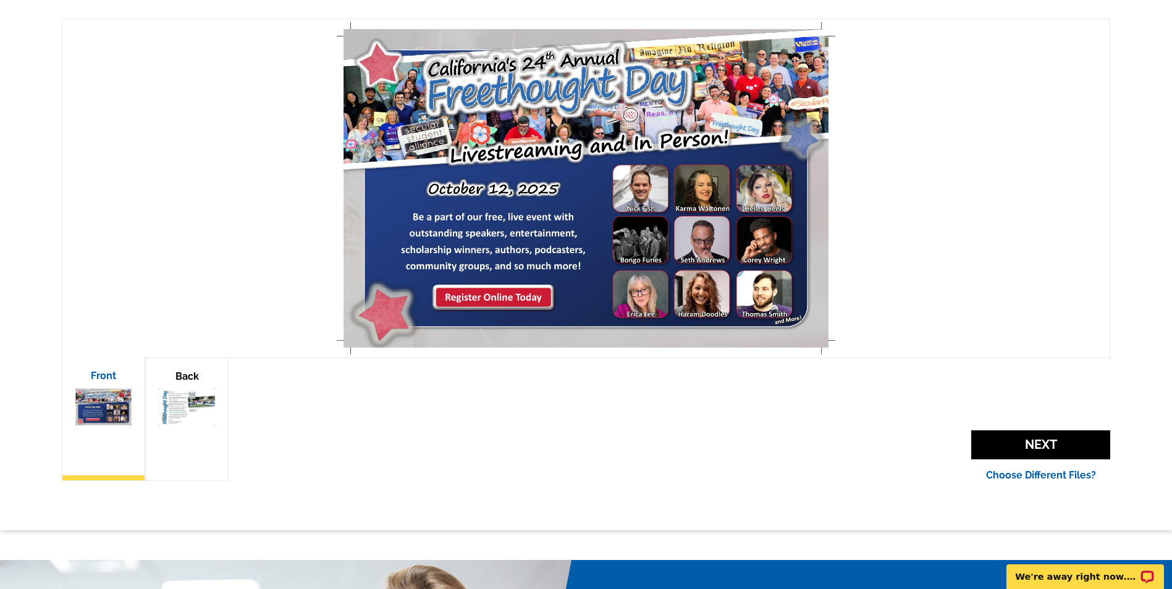
click at [169, 392] on img at bounding box center [186, 407] width 57 height 38
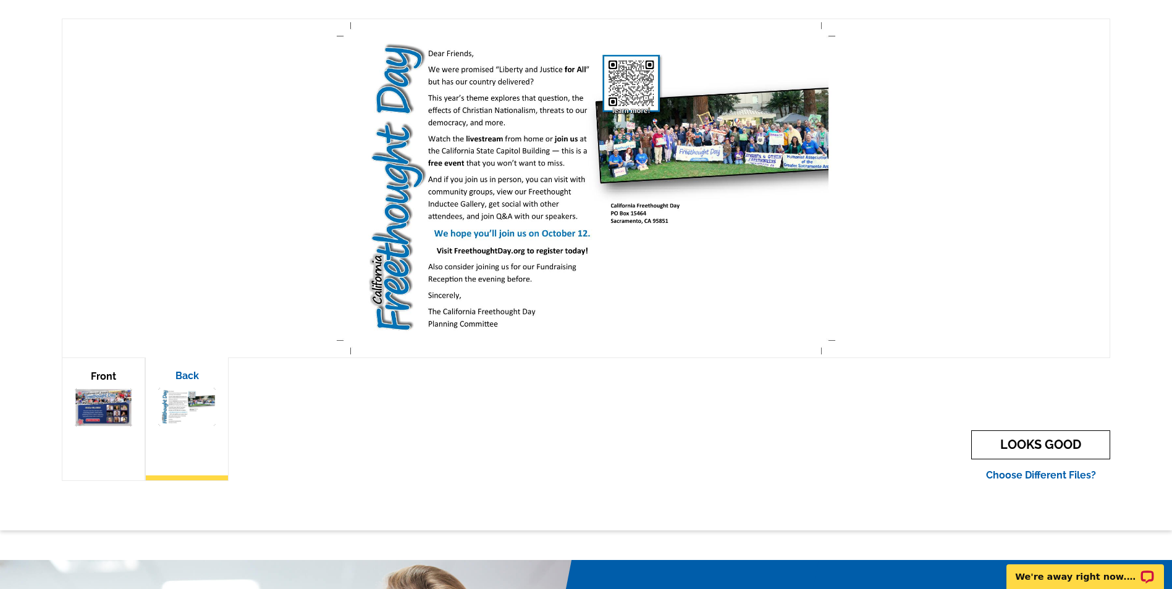
click at [1012, 443] on link "LOOKS GOOD" at bounding box center [1040, 444] width 139 height 29
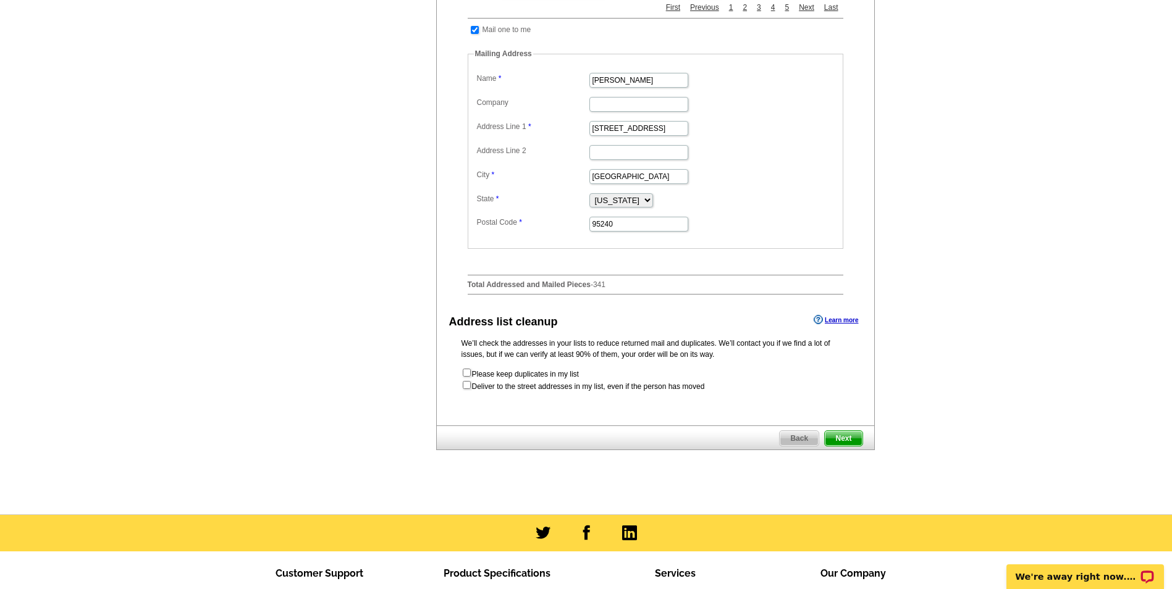
scroll to position [494, 0]
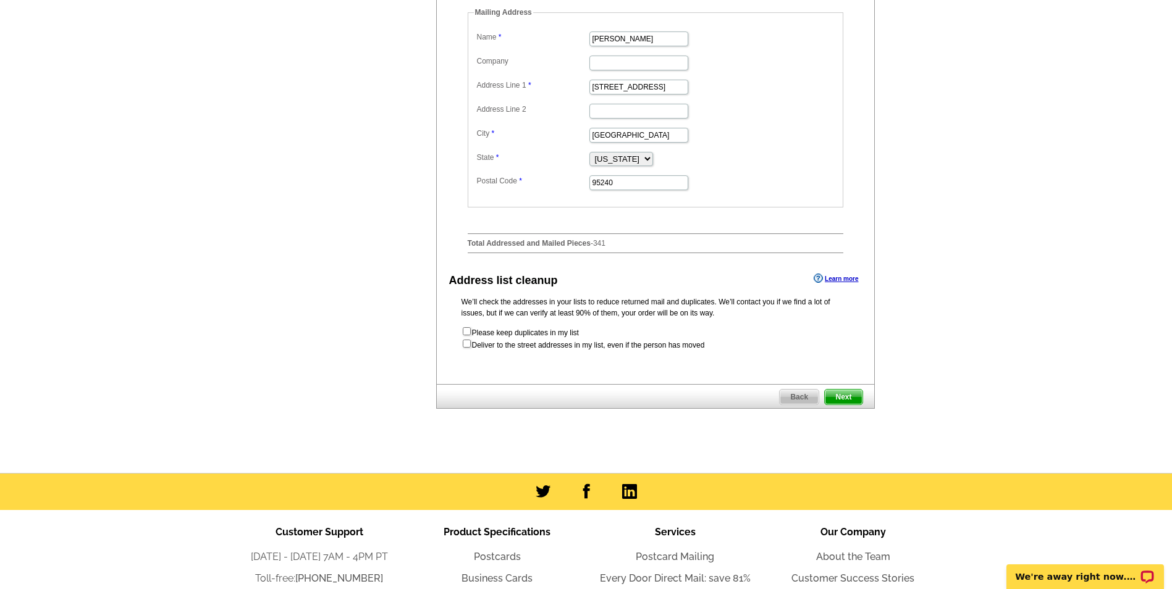
click at [846, 405] on span "Next" at bounding box center [843, 397] width 37 height 15
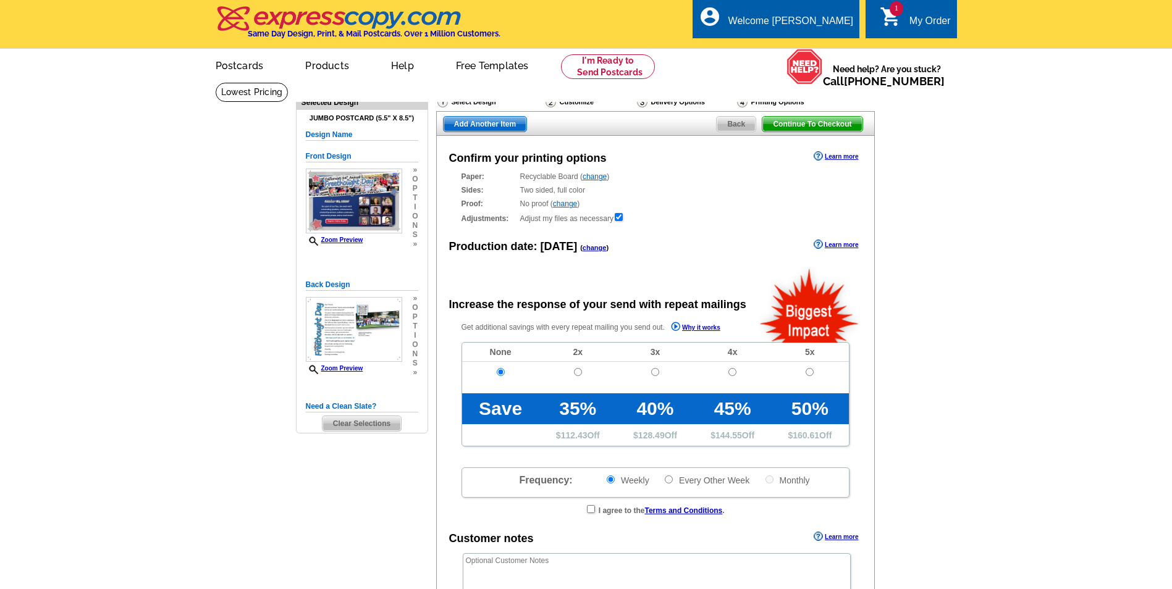
radio input "false"
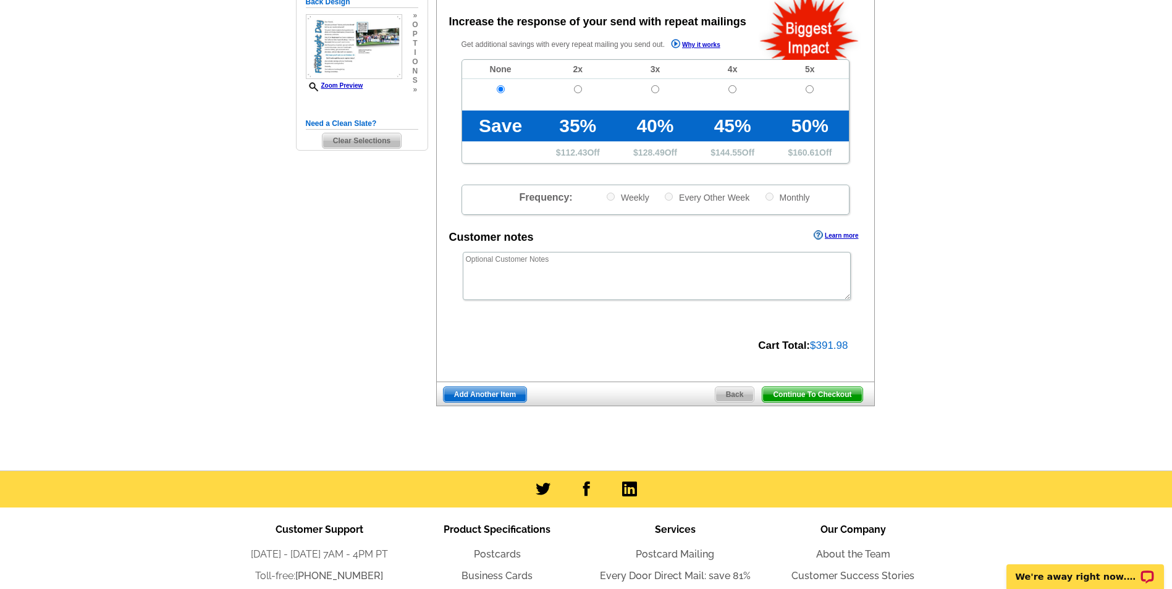
scroll to position [309, 0]
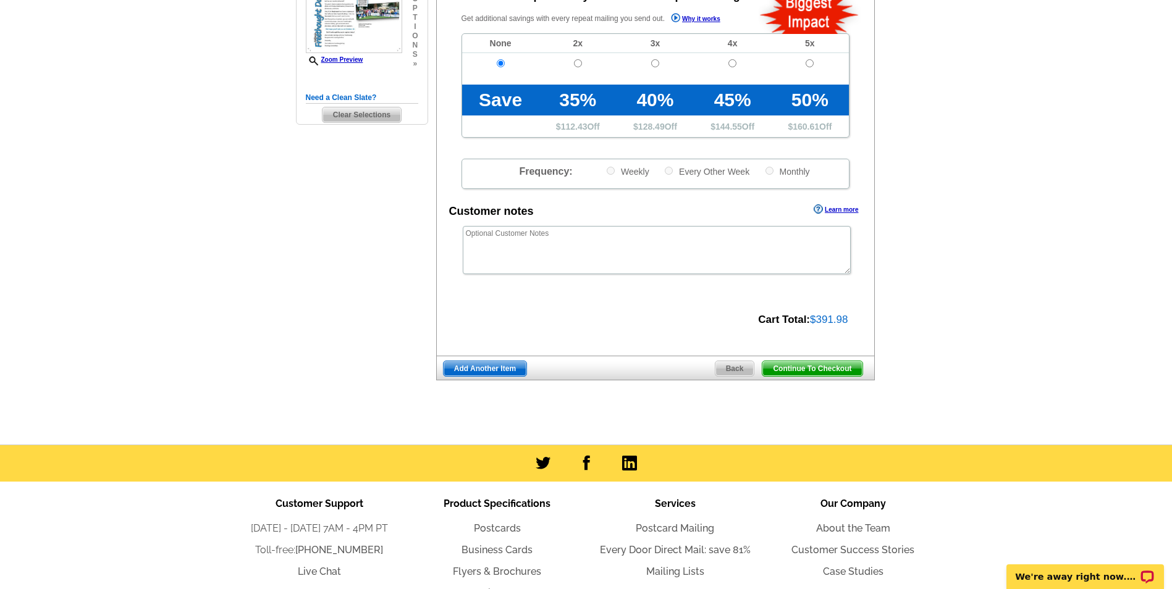
click at [856, 372] on span "Continue To Checkout" at bounding box center [811, 368] width 99 height 15
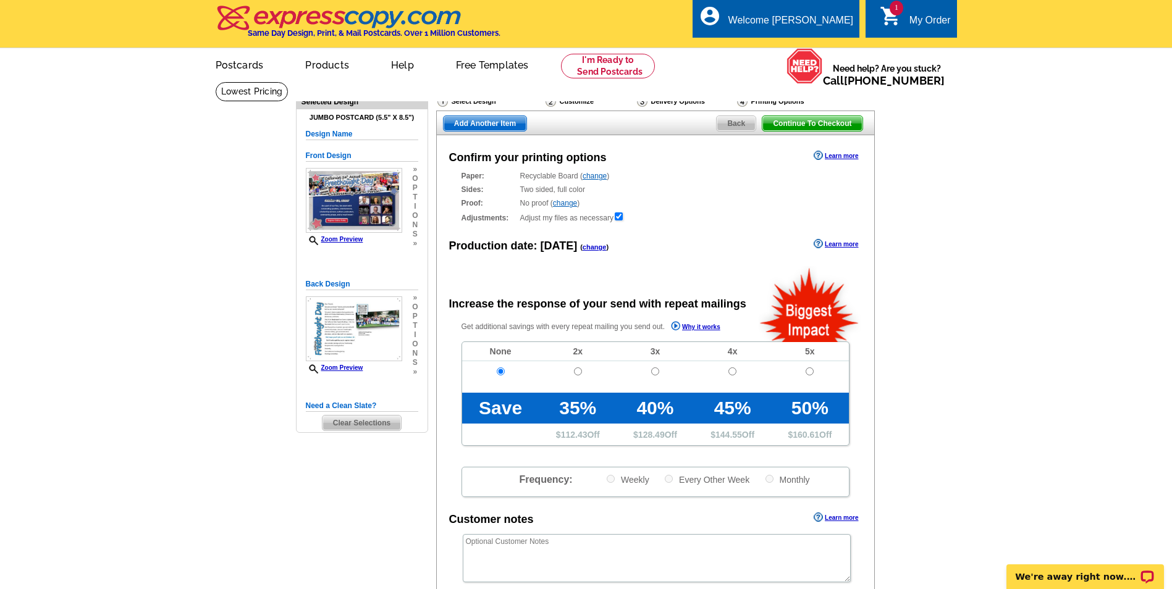
scroll to position [0, 0]
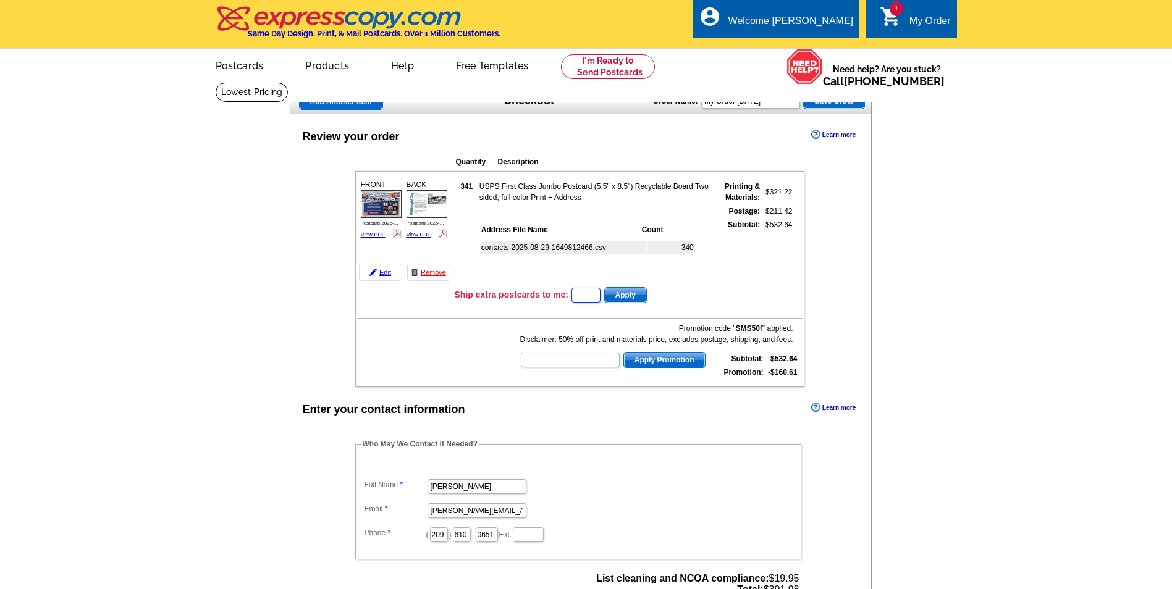
click at [589, 295] on input "text" at bounding box center [585, 295] width 29 height 15
click at [766, 332] on div "Promotion code " SMS50f " applied. Disclaimer: 50% off print and materials pric…" at bounding box center [655, 334] width 273 height 22
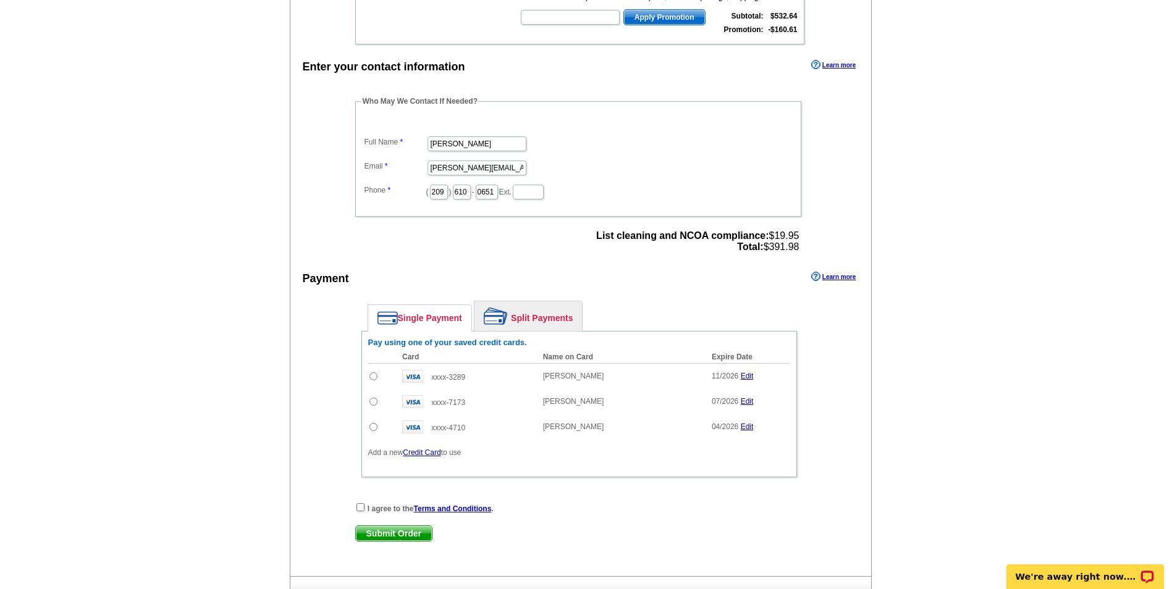
scroll to position [371, 0]
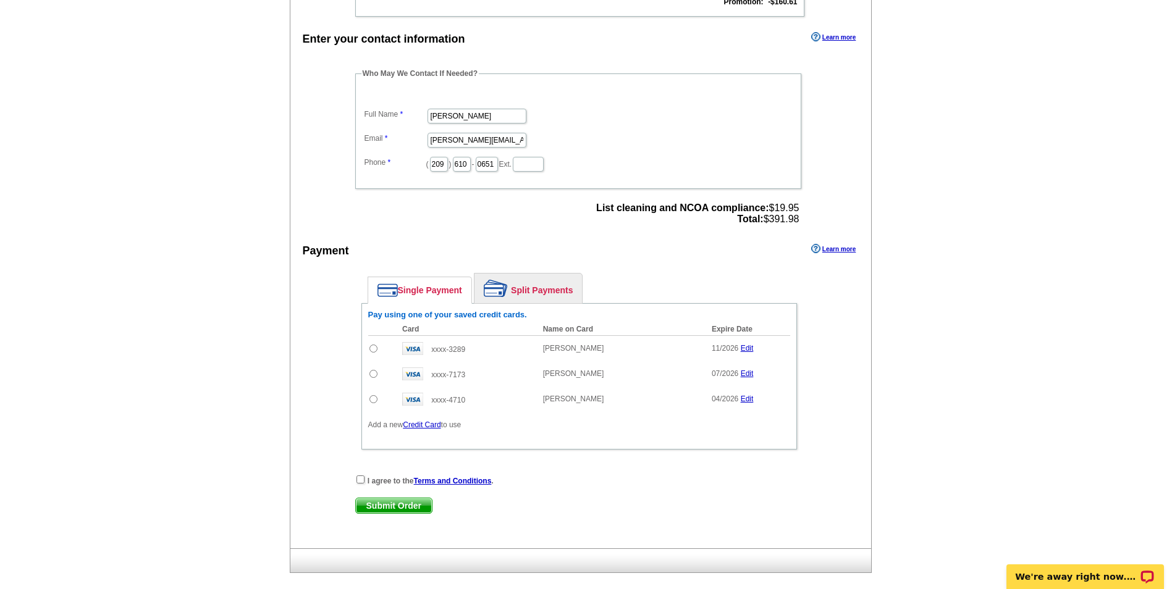
click at [371, 350] on input "radio" at bounding box center [373, 349] width 8 height 8
radio input "true"
click at [361, 481] on input "checkbox" at bounding box center [360, 480] width 8 height 8
checkbox input "true"
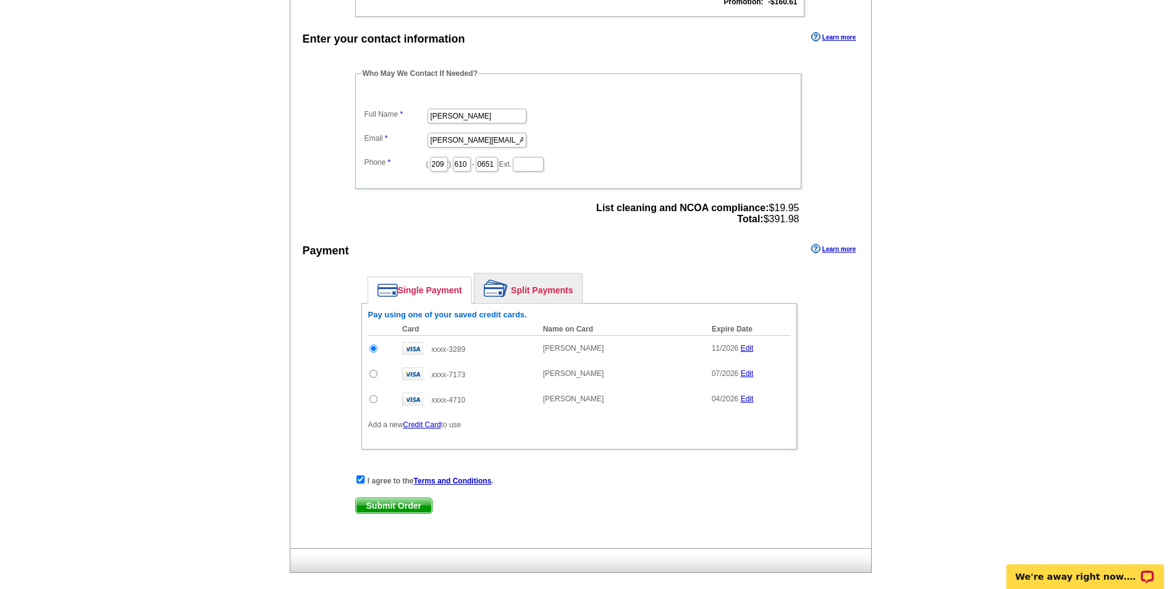
click at [358, 513] on span "Submit Order" at bounding box center [394, 505] width 76 height 15
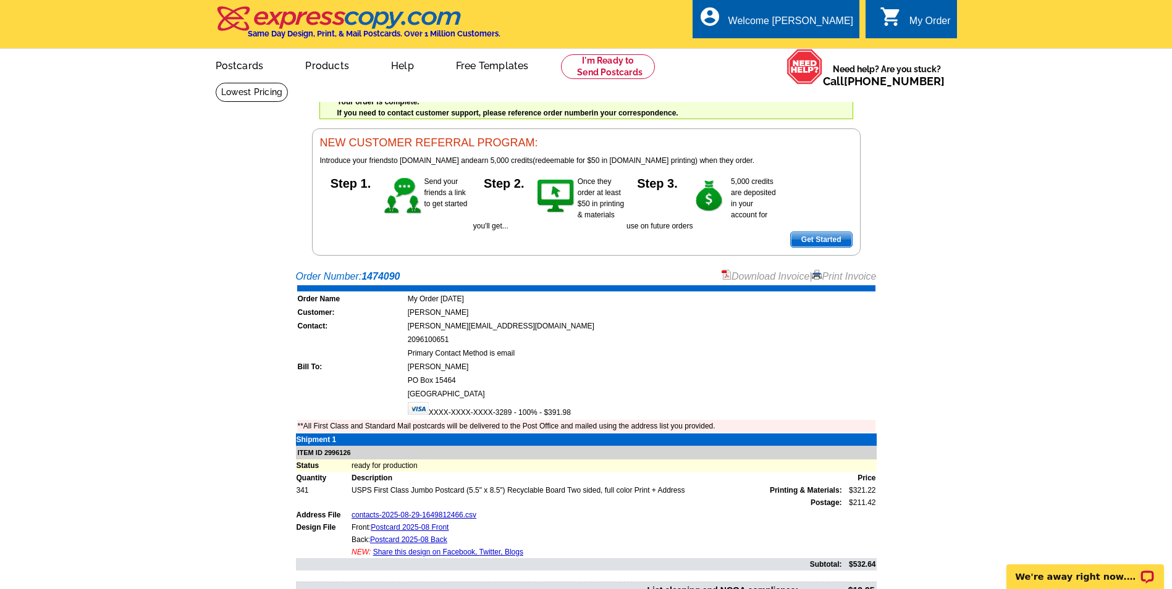
scroll to position [124, 0]
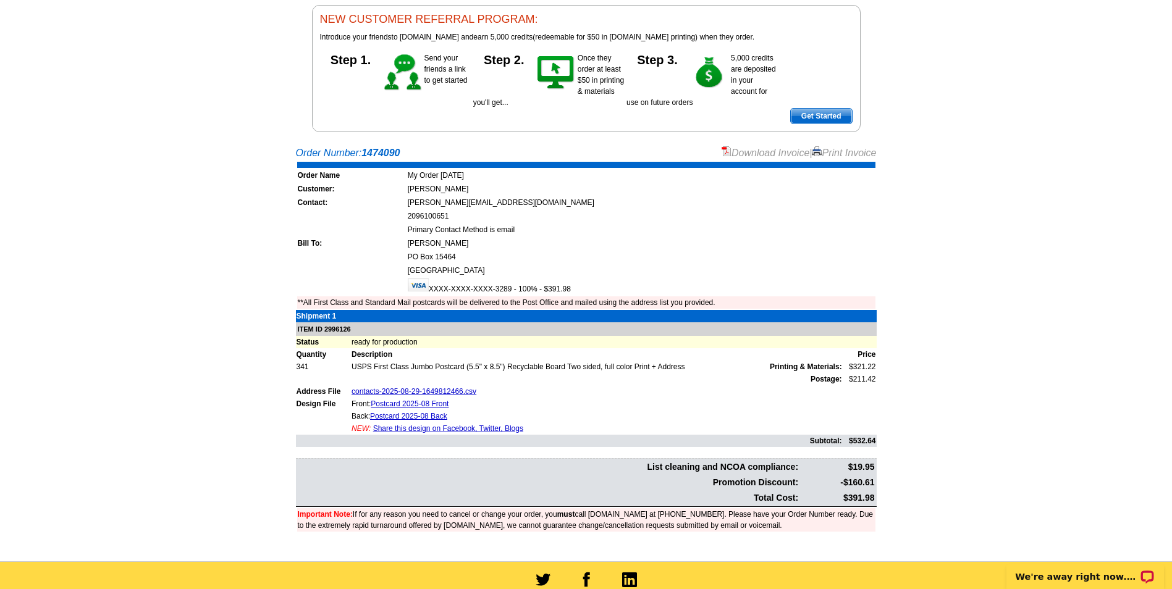
click at [222, 324] on main "Order Number: 1474090 Download Invoice | Print Invoice Order Name My Order [DAT…" at bounding box center [586, 351] width 1172 height 422
